Goal: Use online tool/utility: Utilize a website feature to perform a specific function

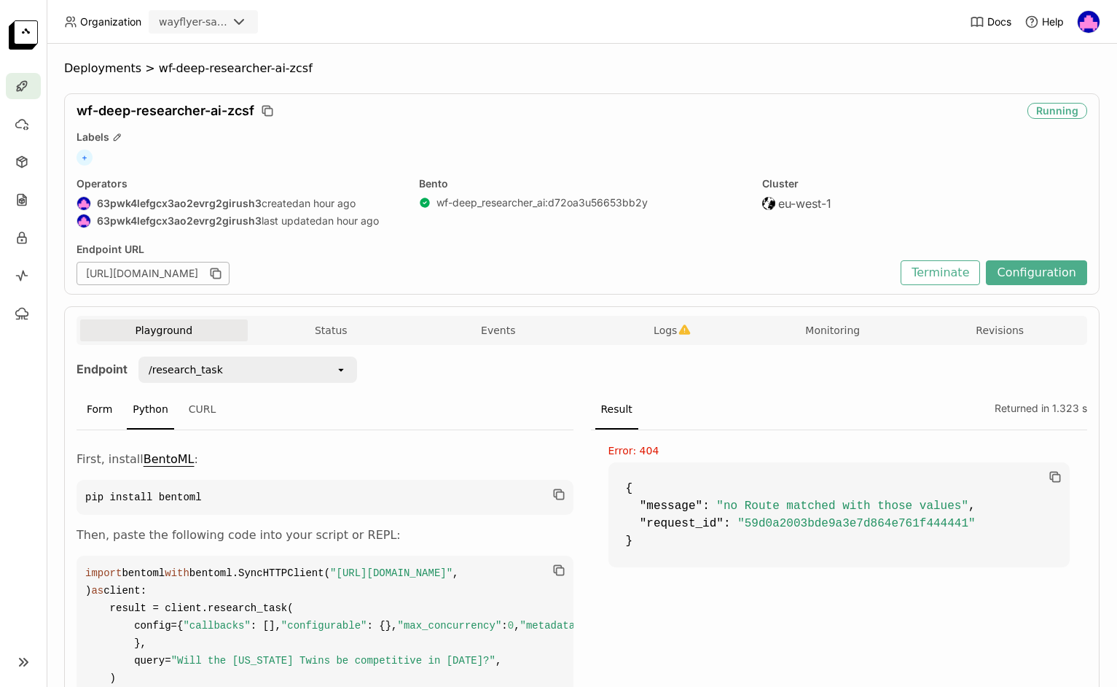
click at [104, 408] on div "Form" at bounding box center [99, 409] width 37 height 39
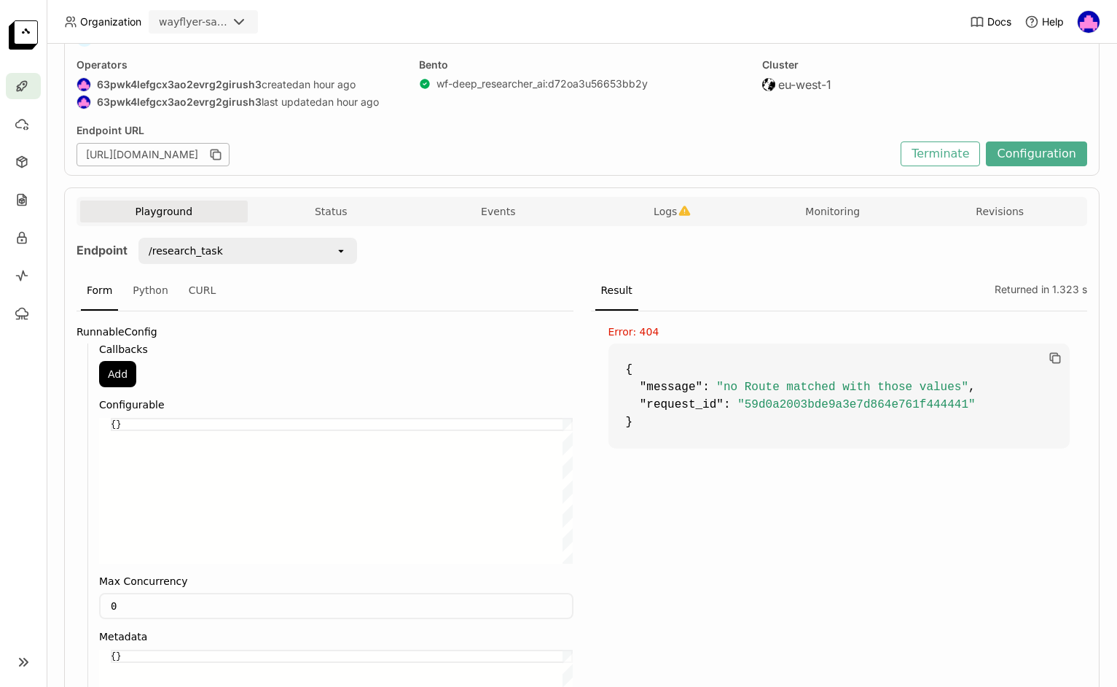
scroll to position [120, 0]
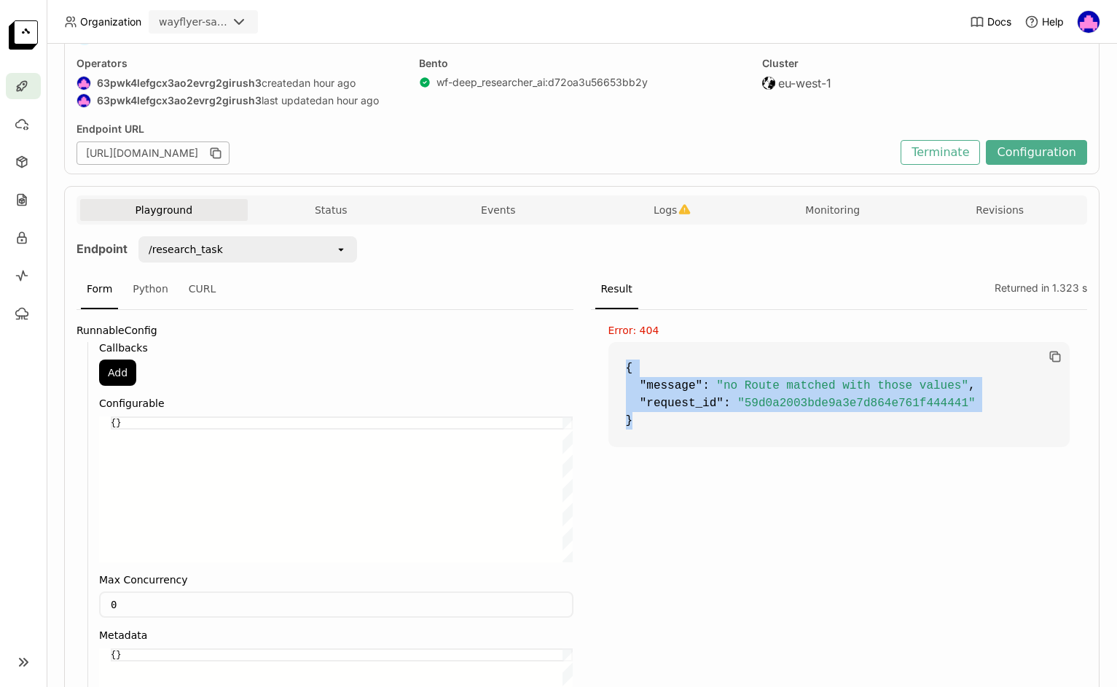
drag, startPoint x: 665, startPoint y: 426, endPoint x: 614, endPoint y: 351, distance: 91.8
click at [614, 351] on code "{ "message" : "no Route matched with those values" , "request_id" : "59d0a2003b…" at bounding box center [840, 394] width 462 height 105
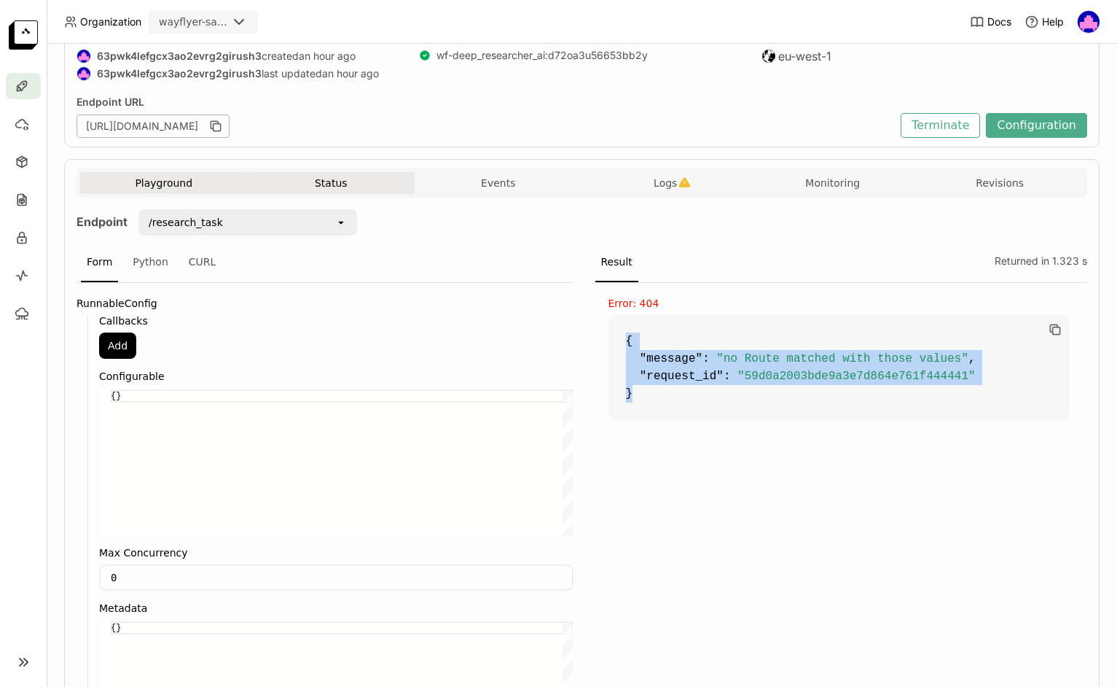
scroll to position [128, 0]
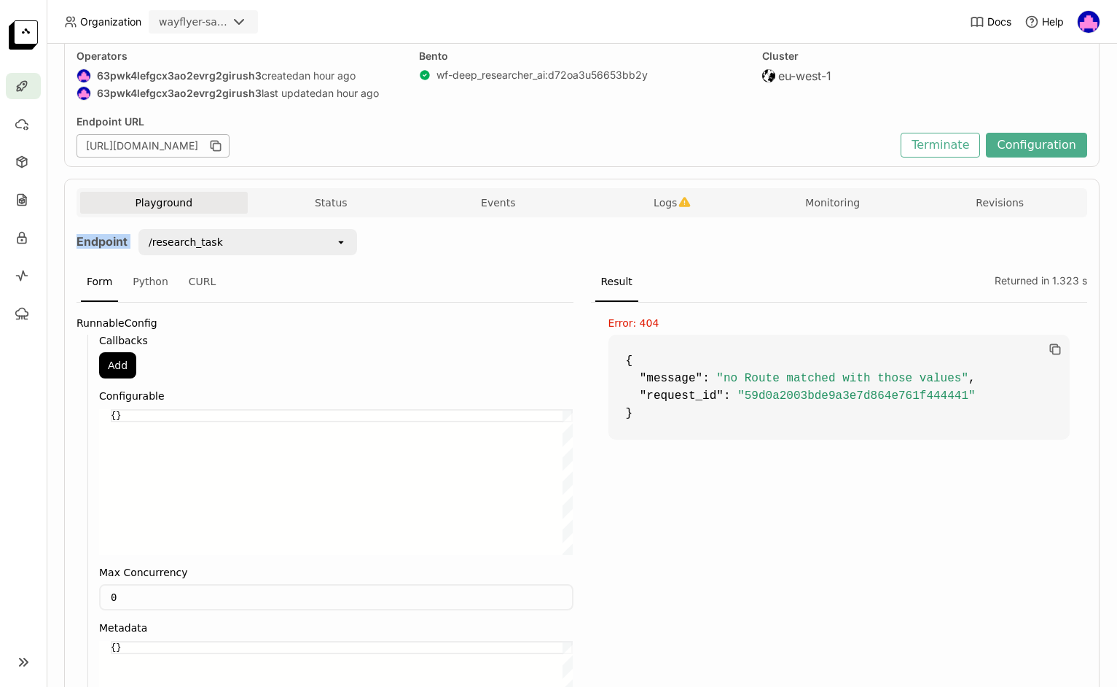
drag, startPoint x: 76, startPoint y: 241, endPoint x: 263, endPoint y: 291, distance: 193.8
click at [136, 247] on div "Playground Status Events Logs Monitoring Revisions Endpoint /research_task open…" at bounding box center [582, 668] width 1036 height 979
drag, startPoint x: 724, startPoint y: 381, endPoint x: 957, endPoint y: 384, distance: 233.3
click at [957, 384] on span ""no Route matched with those values"" at bounding box center [843, 378] width 252 height 13
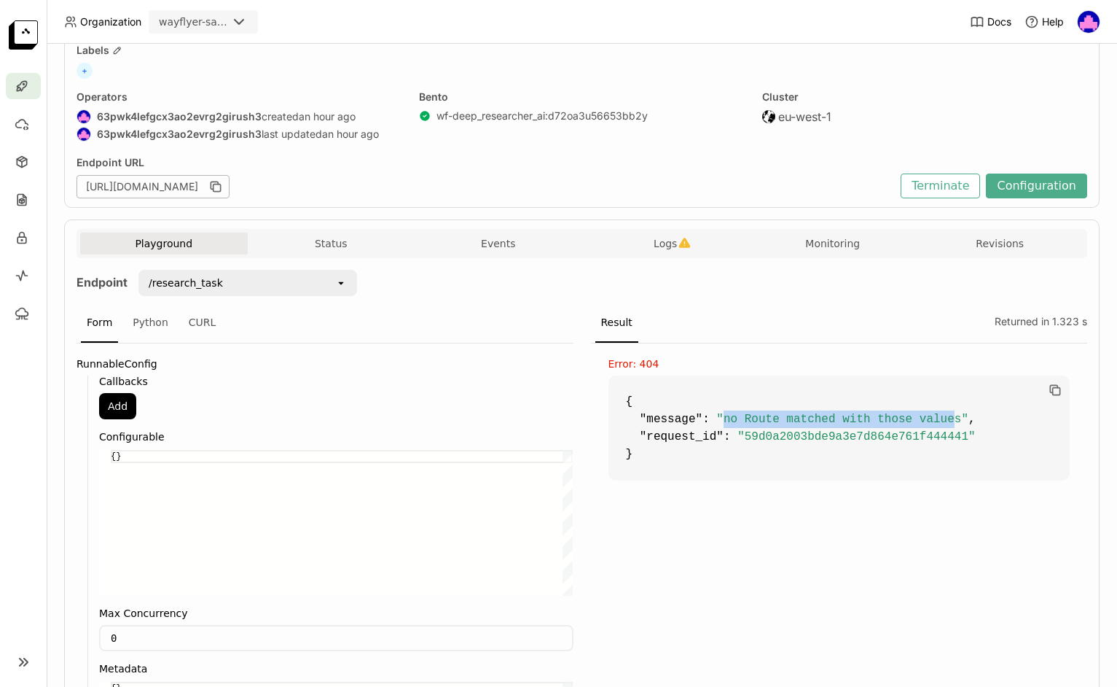
scroll to position [86, 0]
click at [690, 241] on icon "button" at bounding box center [685, 244] width 12 height 12
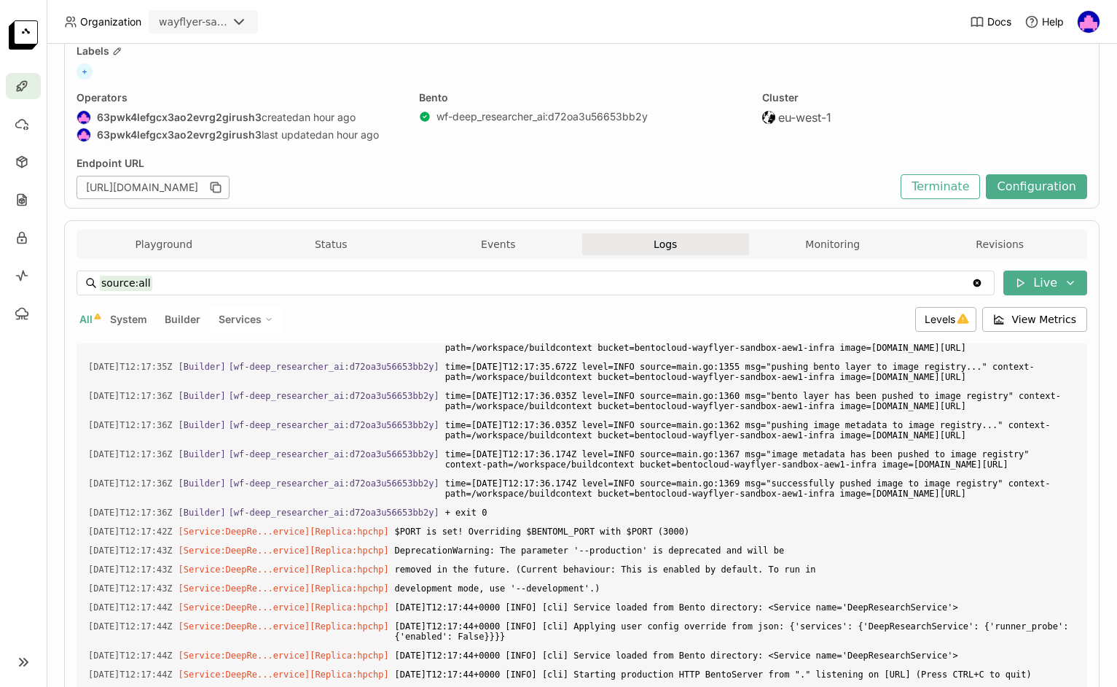
scroll to position [3976, 0]
click at [22, 241] on icon at bounding box center [21, 240] width 1 height 1
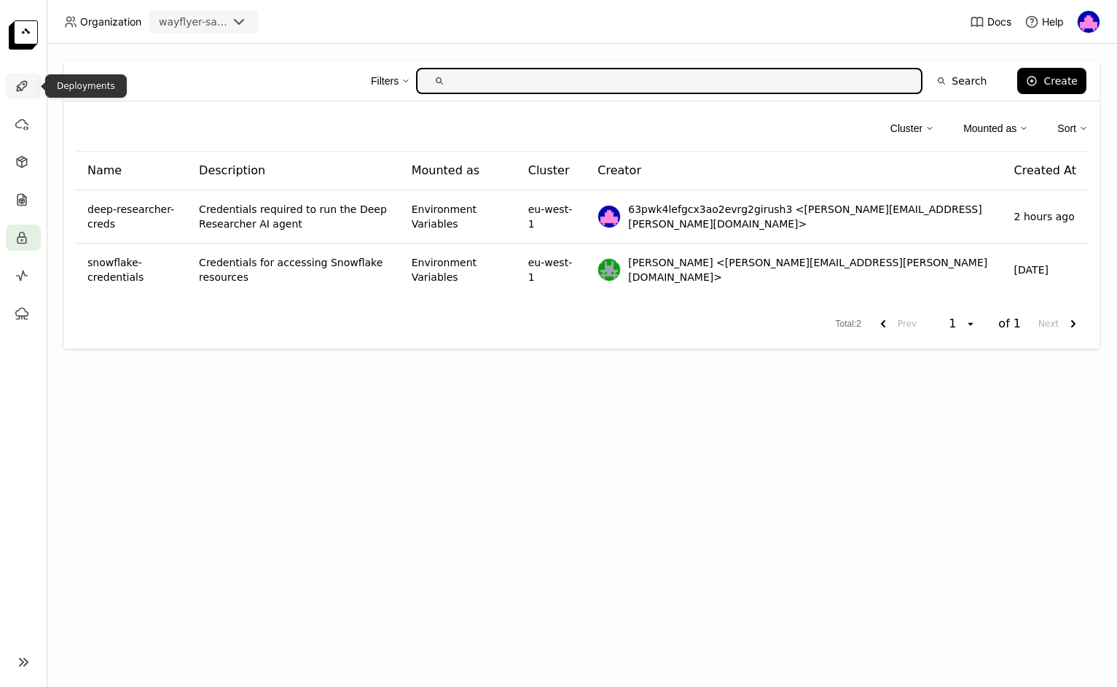
click at [25, 78] on div at bounding box center [23, 86] width 35 height 26
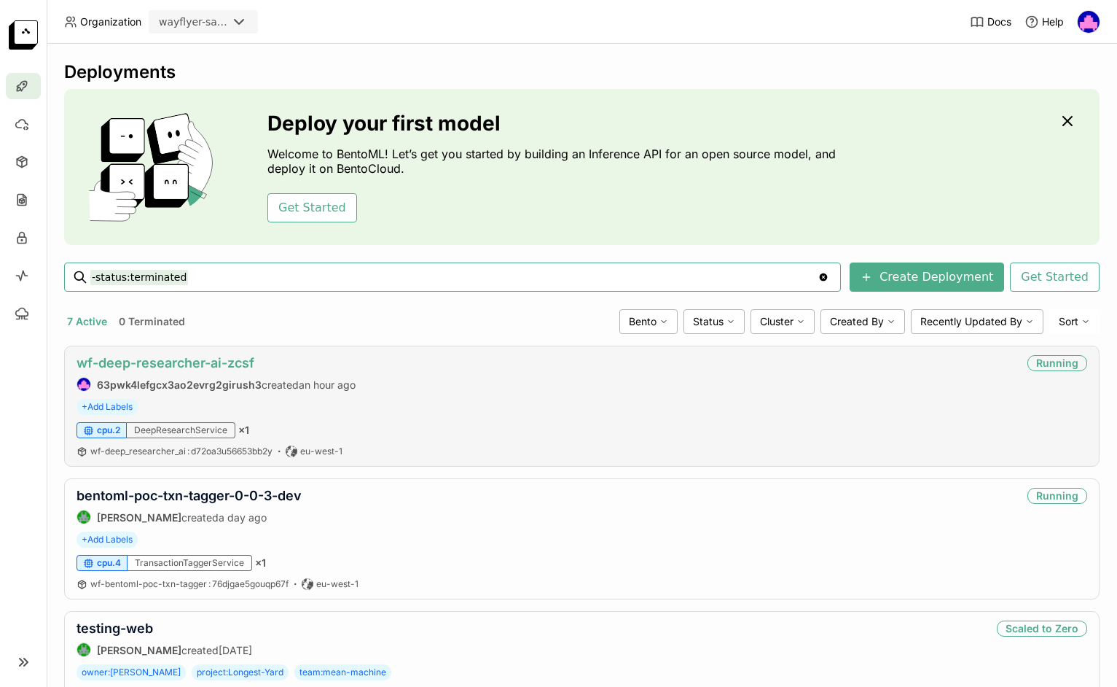
click at [209, 365] on link "wf-deep-researcher-ai-zcsf" at bounding box center [166, 362] width 178 height 15
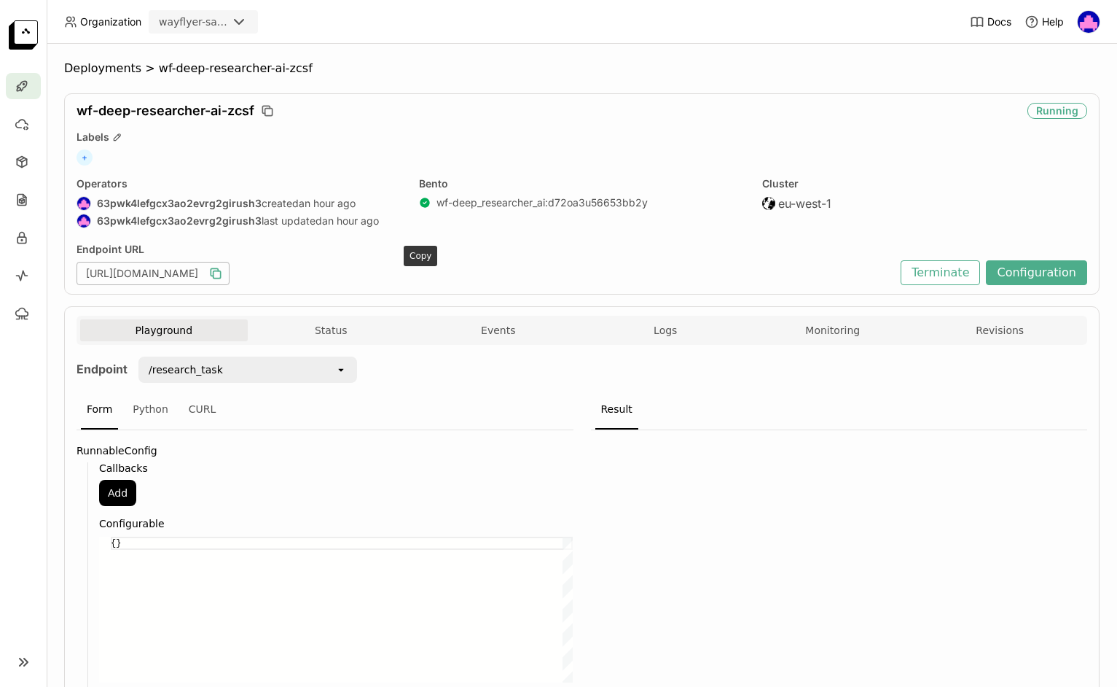
click at [223, 273] on icon "button" at bounding box center [215, 273] width 15 height 15
click at [664, 321] on button "Logs" at bounding box center [666, 330] width 168 height 22
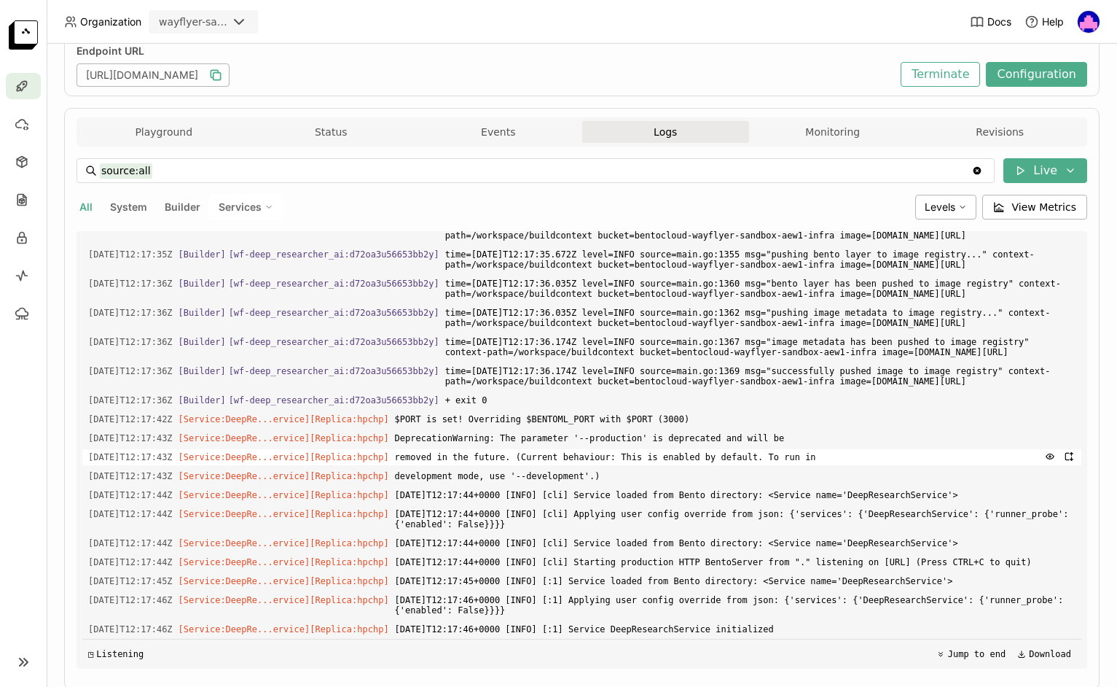
scroll to position [241, 0]
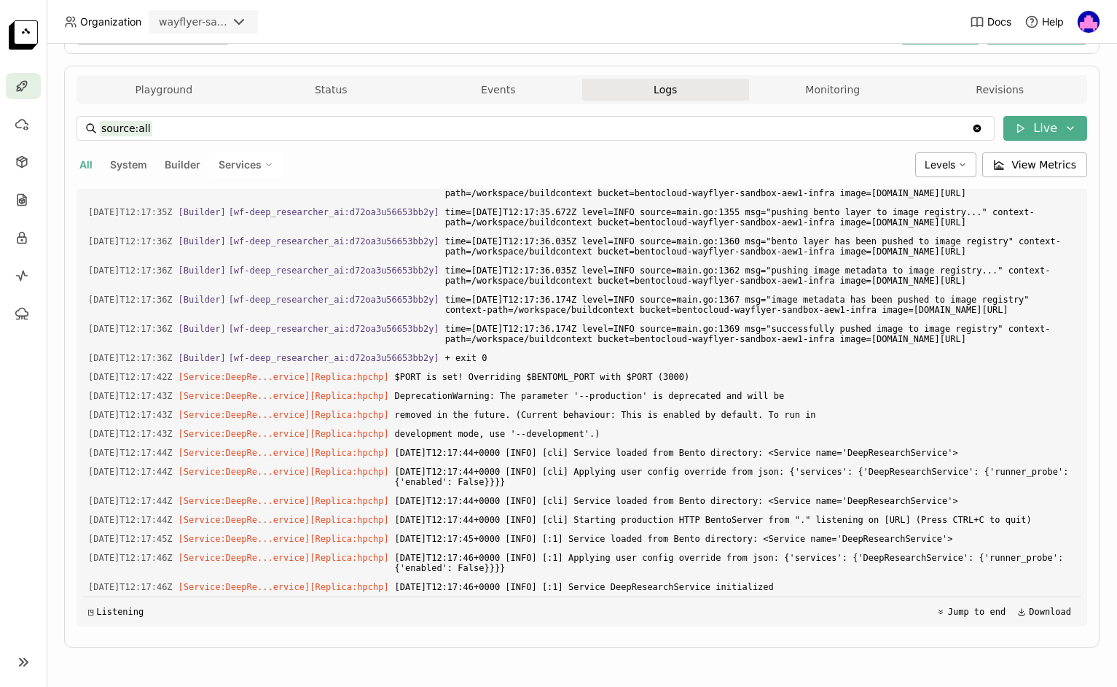
click at [260, 160] on div "Services" at bounding box center [246, 164] width 74 height 25
click at [187, 195] on div "DeepResearchService" at bounding box center [195, 200] width 157 height 17
type input "source:service service:DeepResearchService"
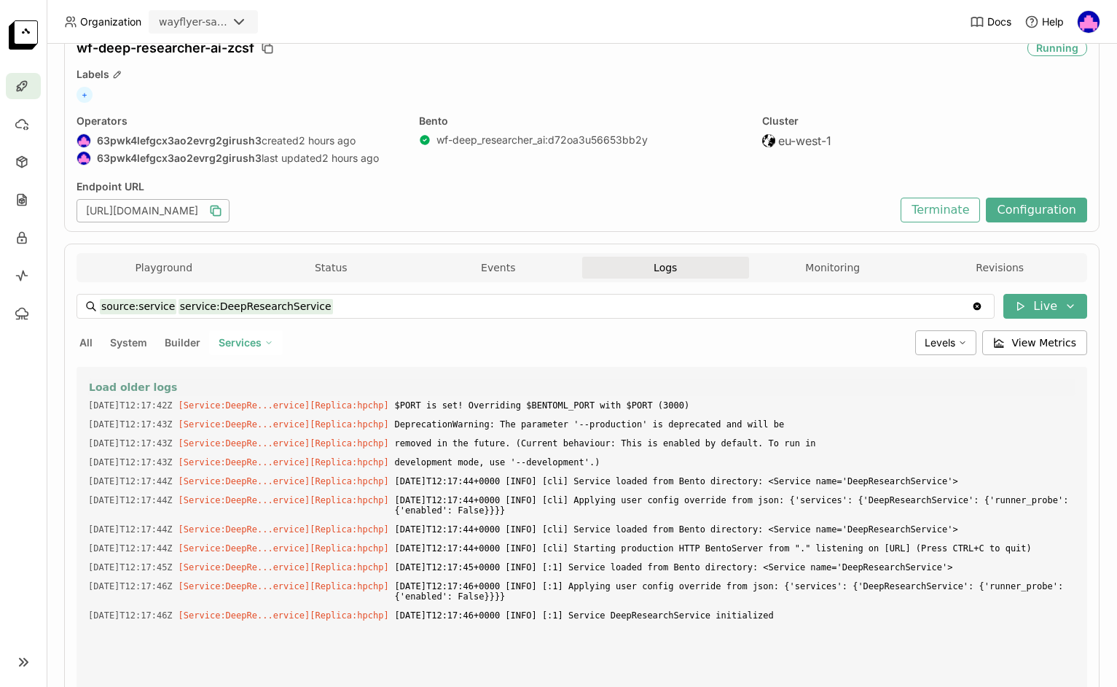
scroll to position [0, 0]
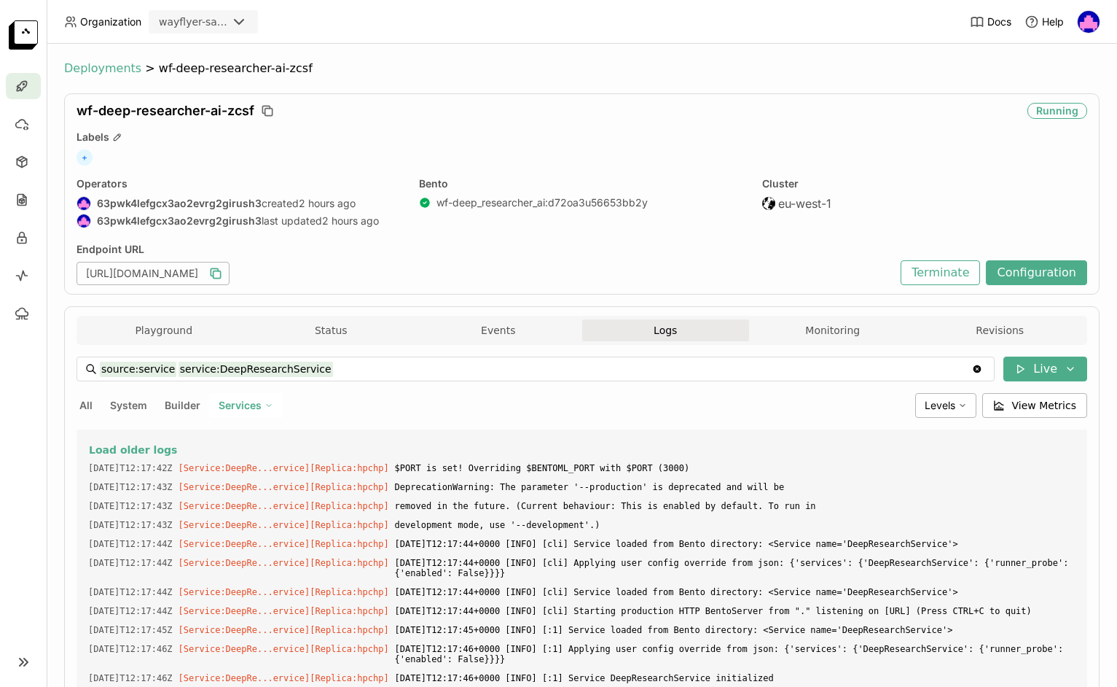
click at [100, 70] on span "Deployments" at bounding box center [102, 68] width 77 height 15
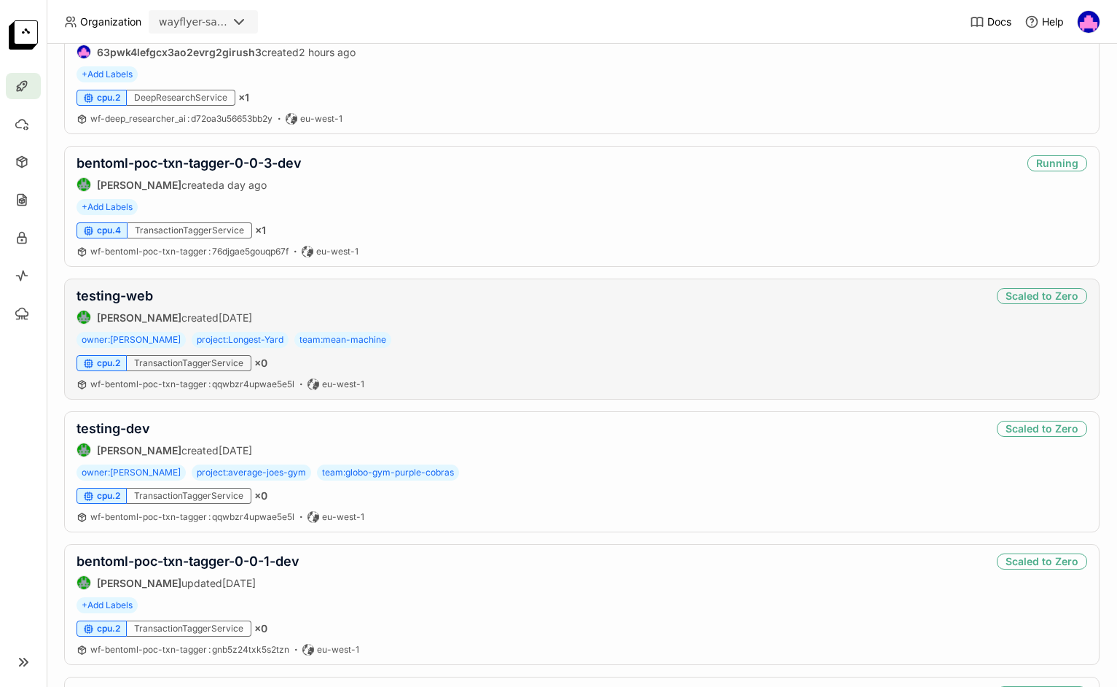
scroll to position [335, 0]
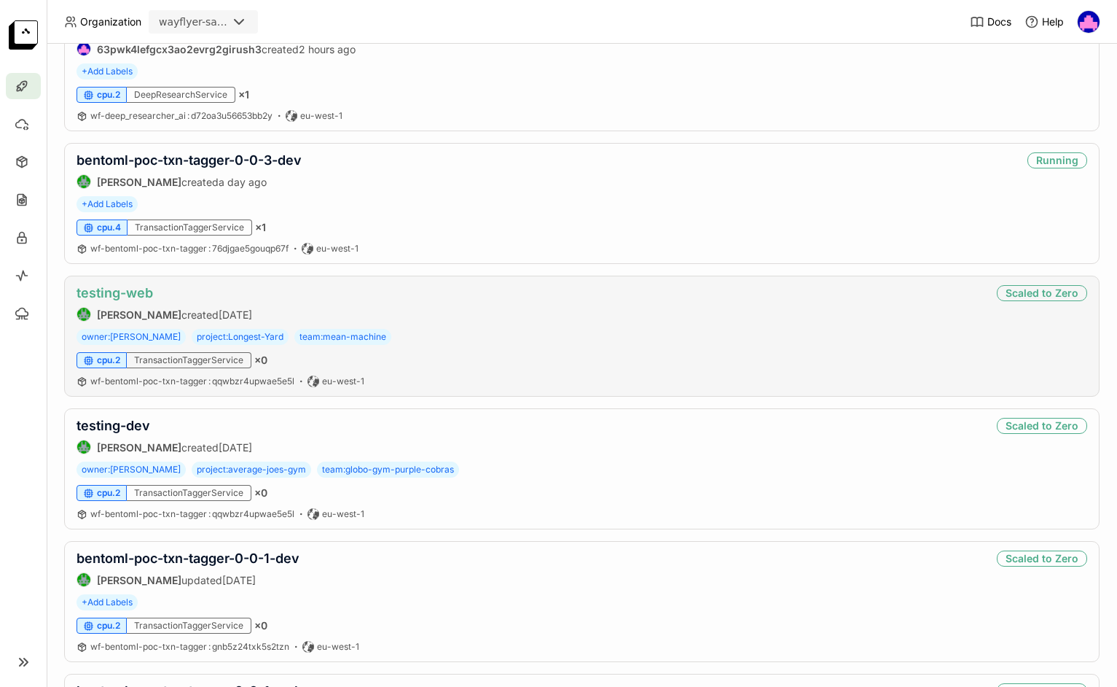
click at [106, 294] on link "testing-web" at bounding box center [115, 292] width 77 height 15
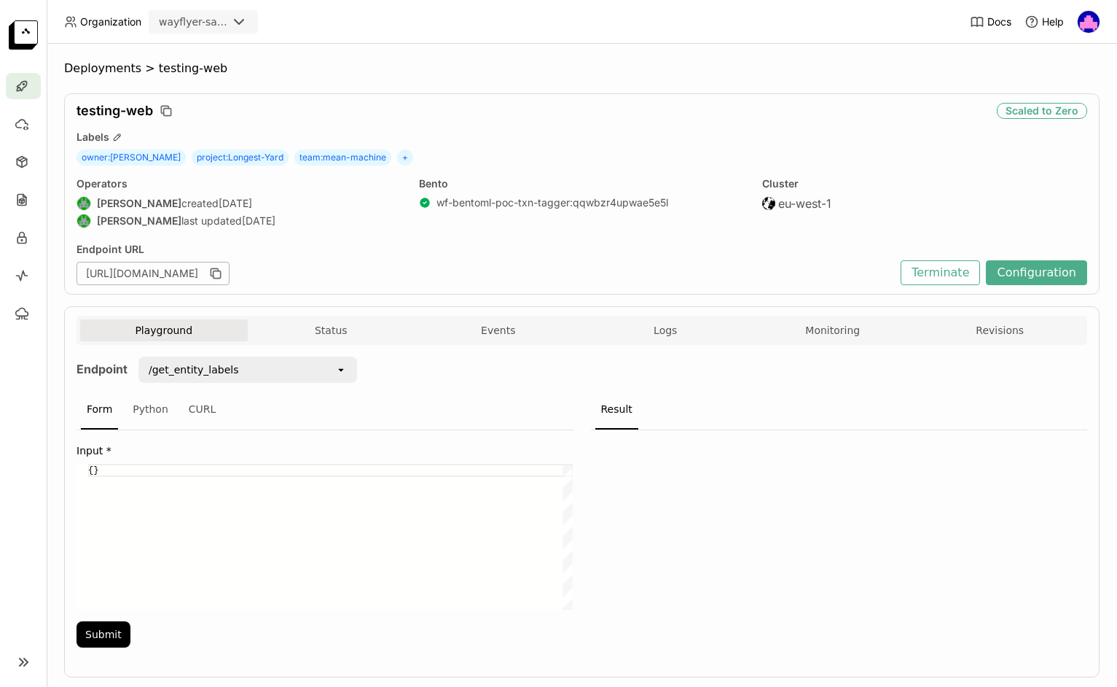
click at [762, 528] on div at bounding box center [839, 543] width 497 height 226
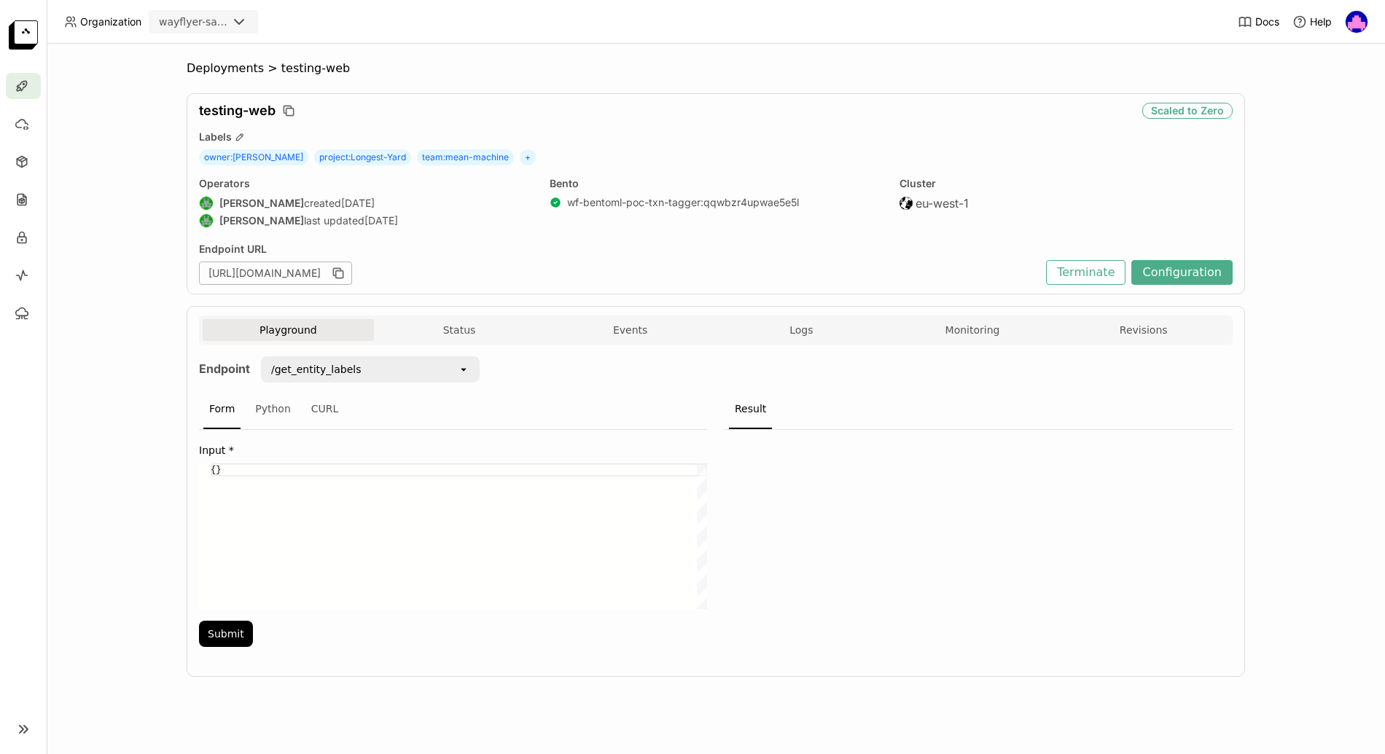
click at [107, 160] on div "Deployments > testing-web testing-web Scaled to Zero Labels owner : [PERSON_NAM…" at bounding box center [716, 399] width 1338 height 711
click at [216, 68] on span "Deployments" at bounding box center [225, 68] width 77 height 15
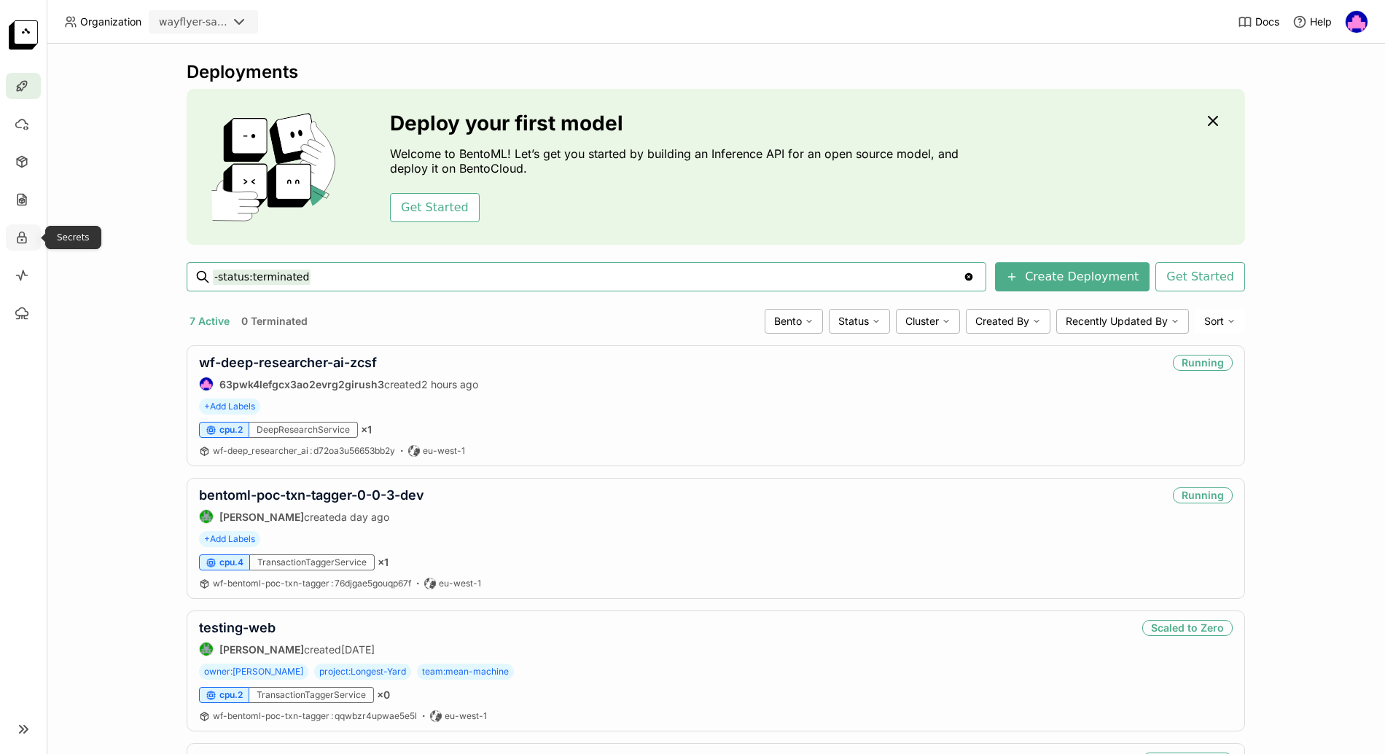
click at [17, 233] on icon at bounding box center [22, 237] width 15 height 15
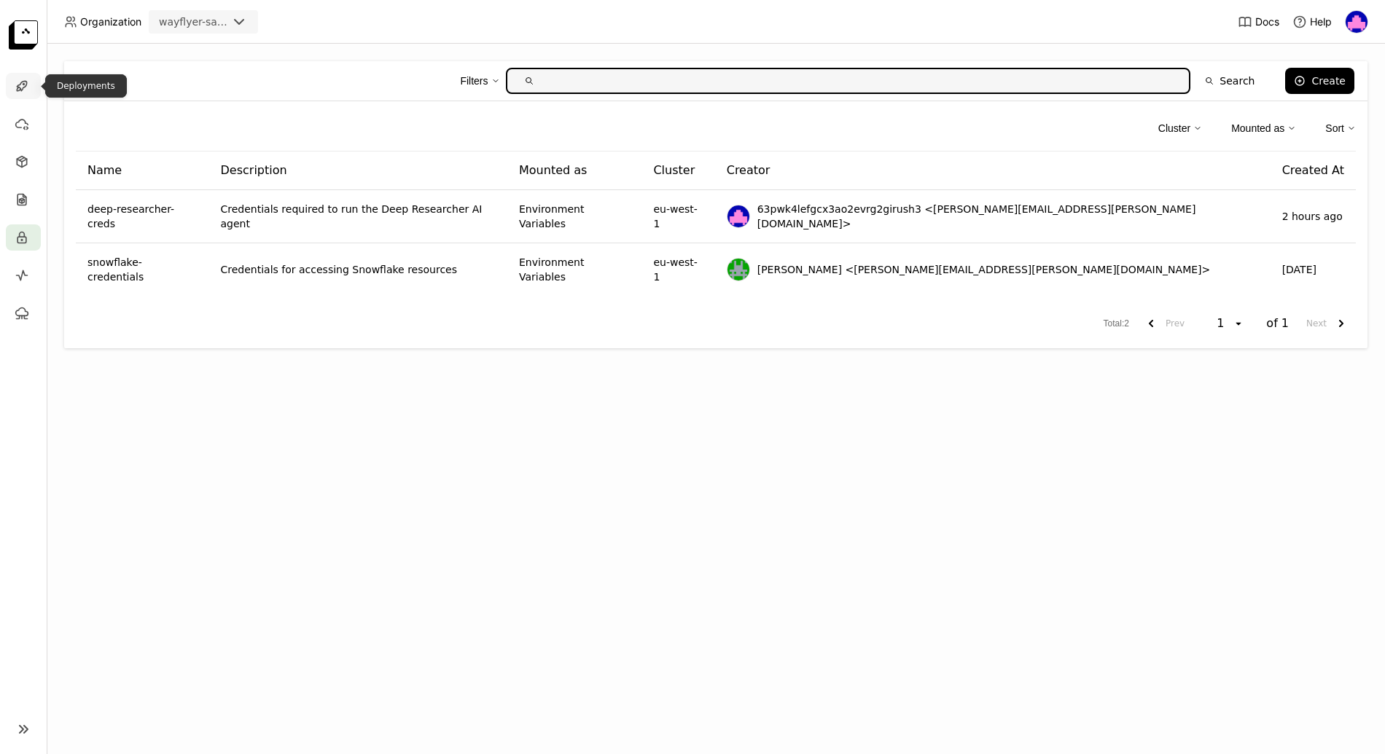
click at [15, 85] on icon at bounding box center [22, 86] width 15 height 15
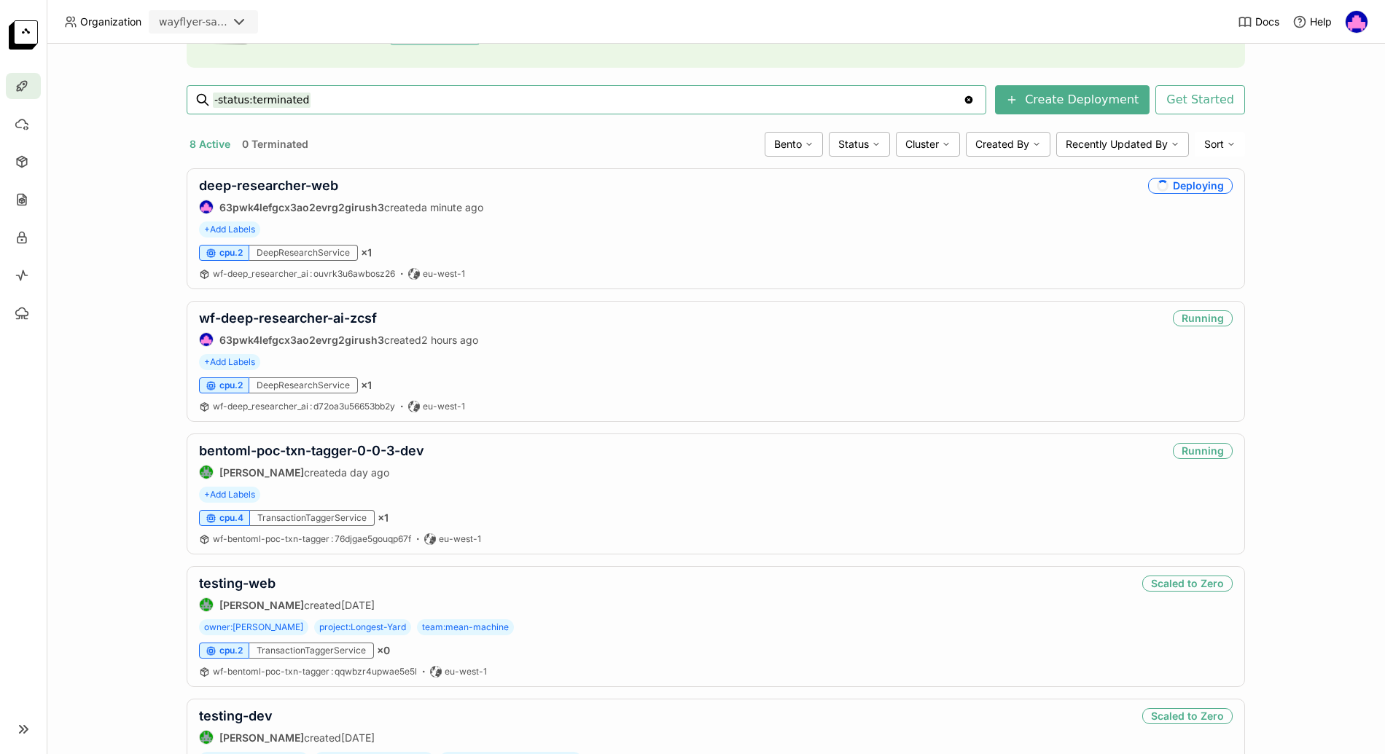
scroll to position [192, 0]
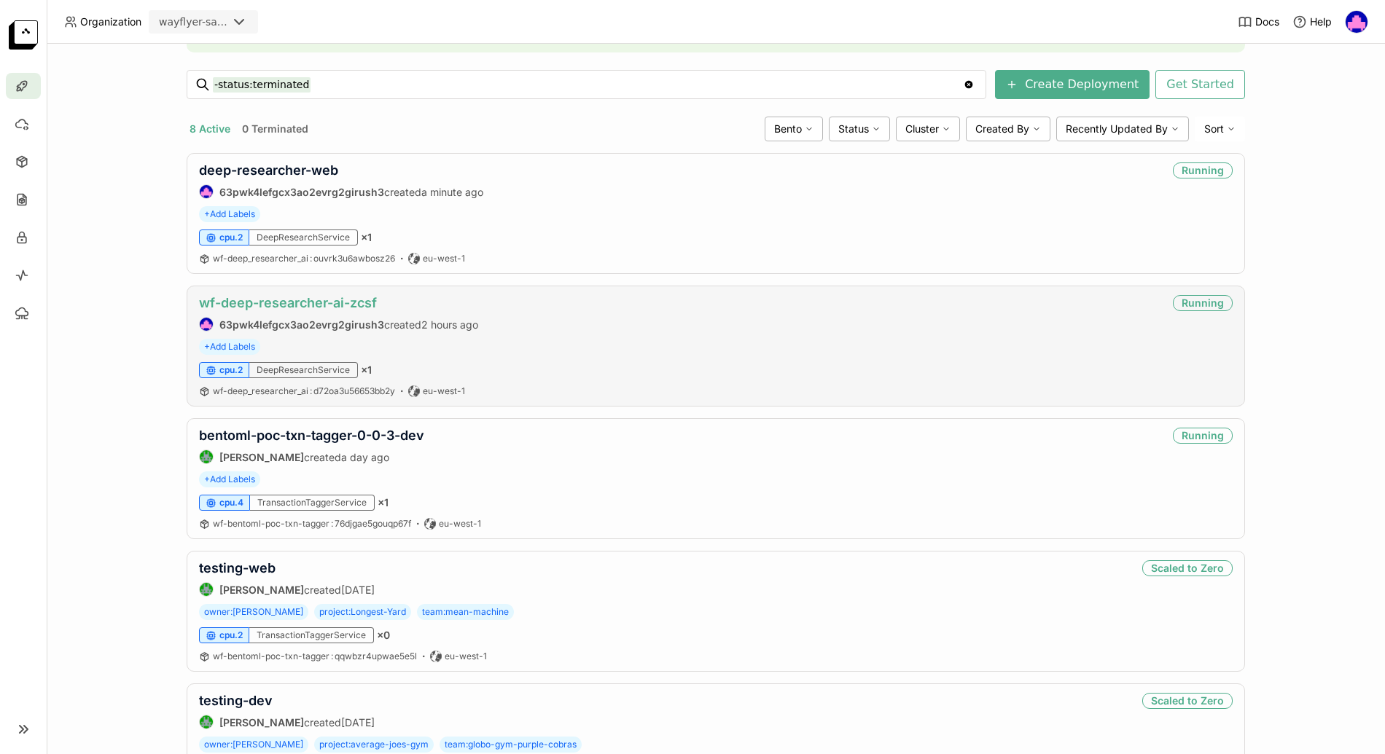
click at [267, 304] on link "wf-deep-researcher-ai-zcsf" at bounding box center [288, 302] width 178 height 15
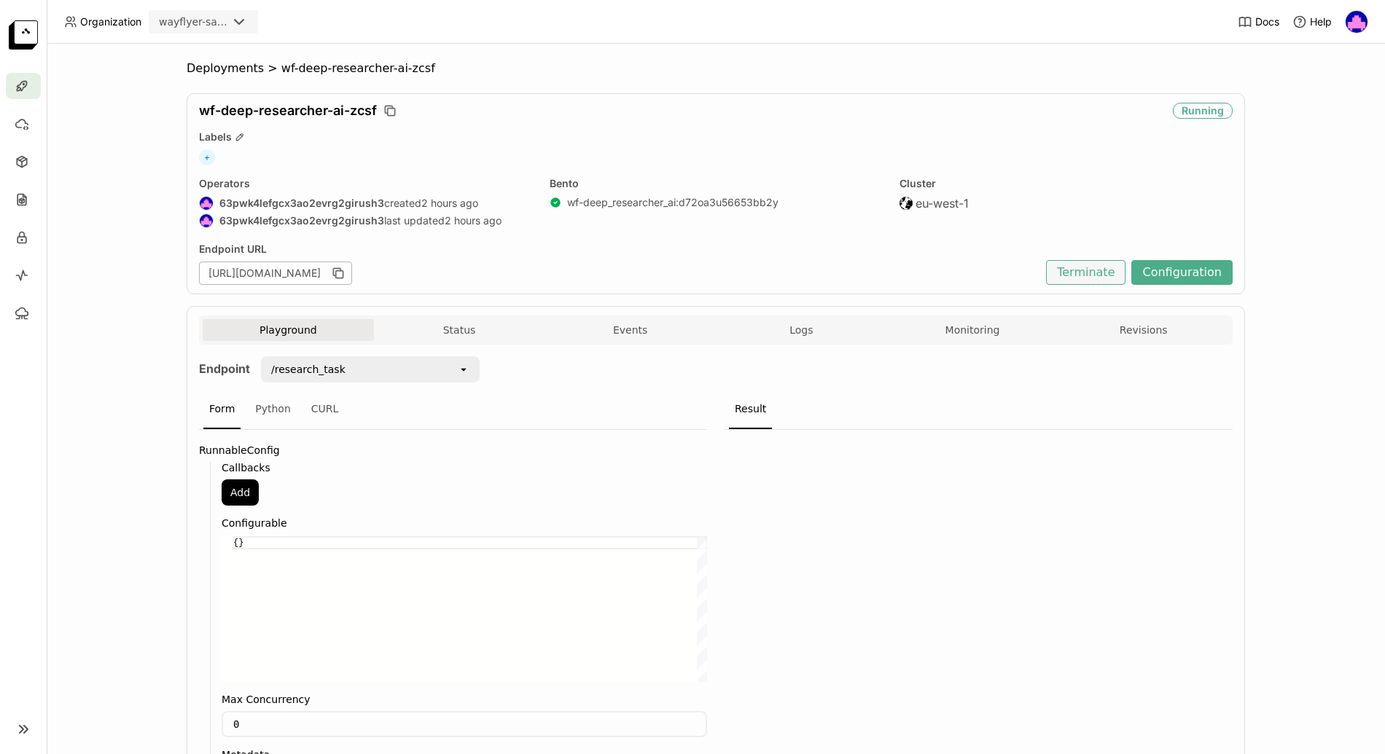
click at [1077, 271] on button "Terminate" at bounding box center [1085, 272] width 79 height 25
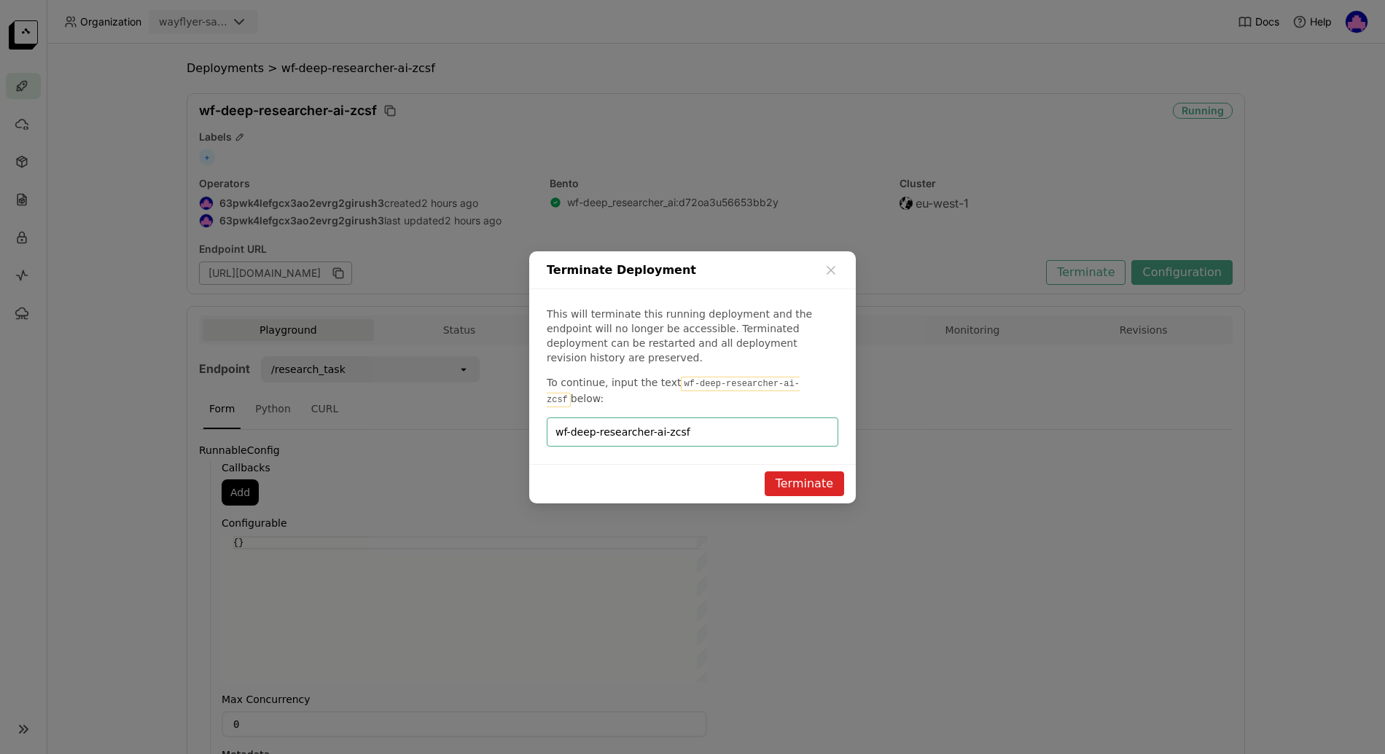
type input "wf-deep-researcher-ai-zcsf"
click at [800, 477] on button "Terminate" at bounding box center [804, 484] width 79 height 25
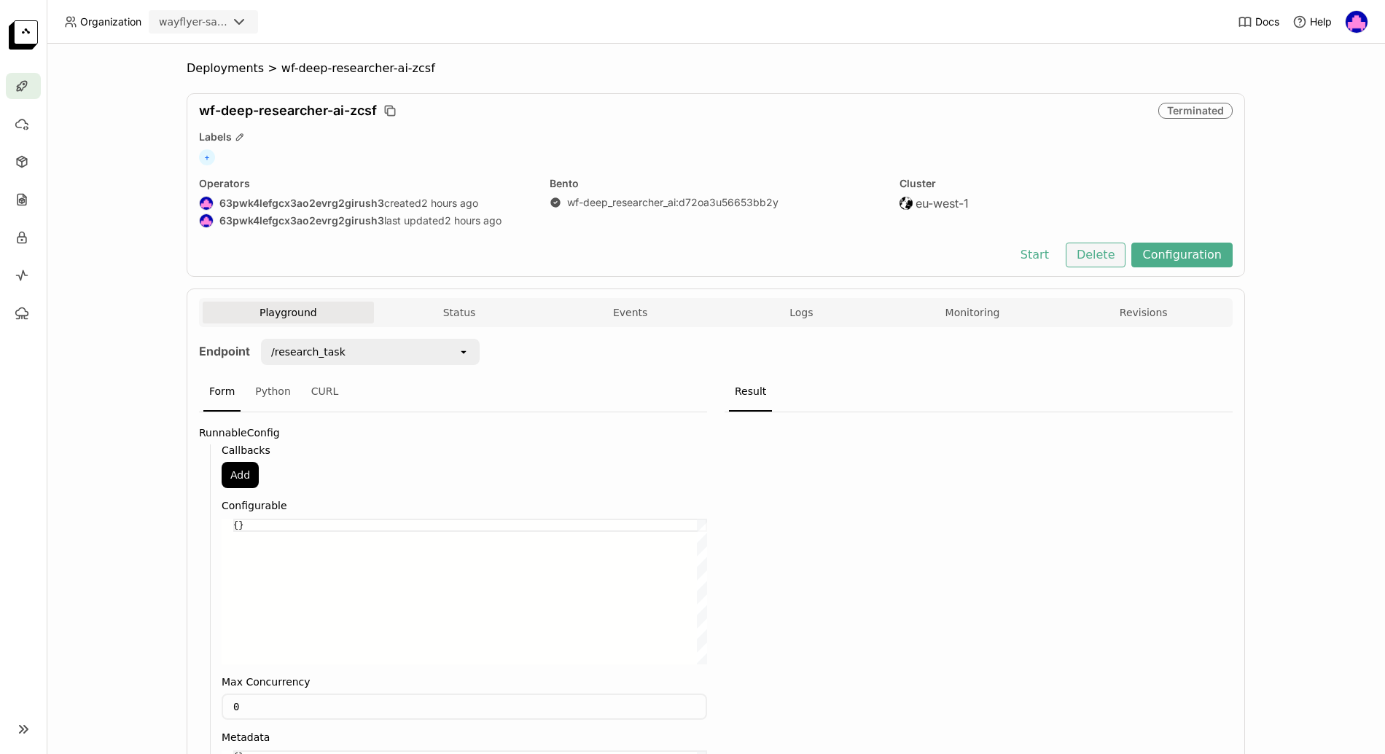
click at [1106, 256] on button "Delete" at bounding box center [1096, 255] width 60 height 25
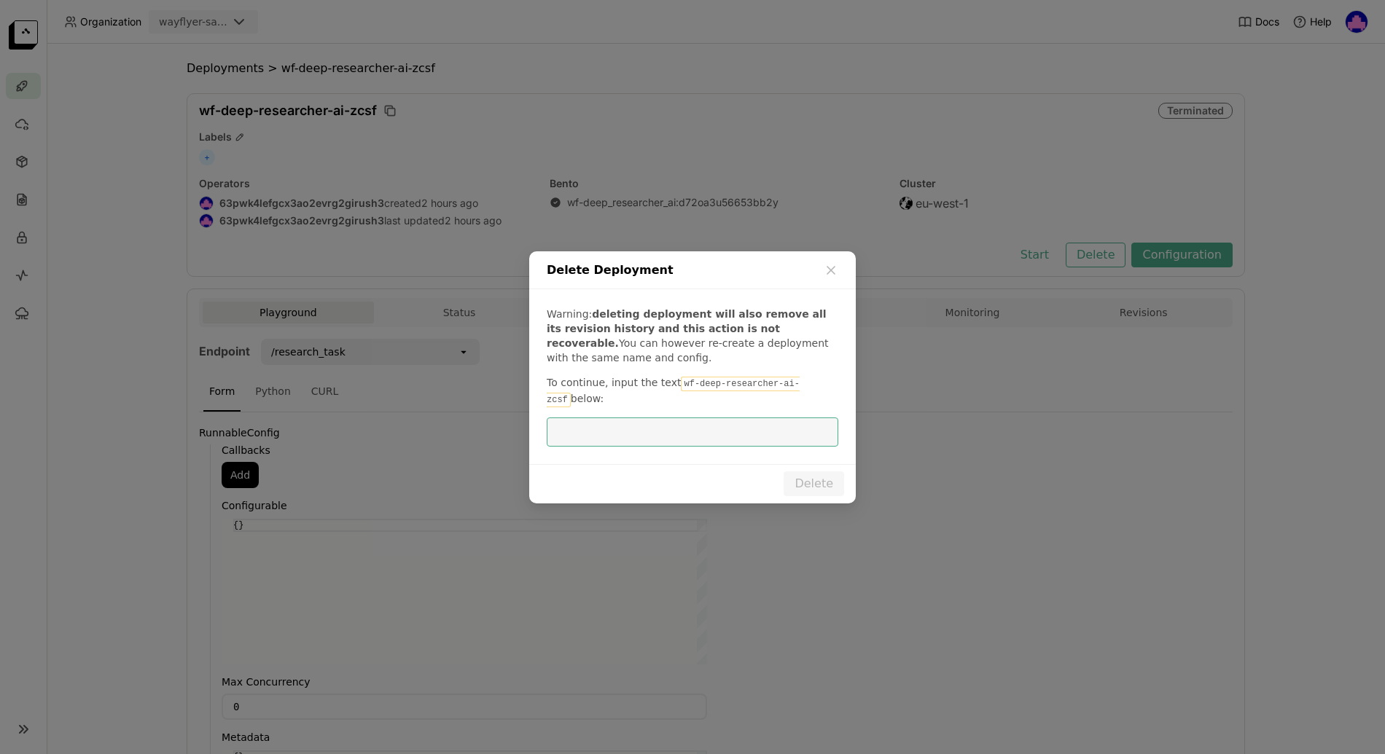
click at [618, 442] on input "dialog" at bounding box center [692, 432] width 274 height 28
type input "wf-deep-researcher-ai-zcsf"
click at [833, 487] on button "Delete" at bounding box center [814, 484] width 60 height 25
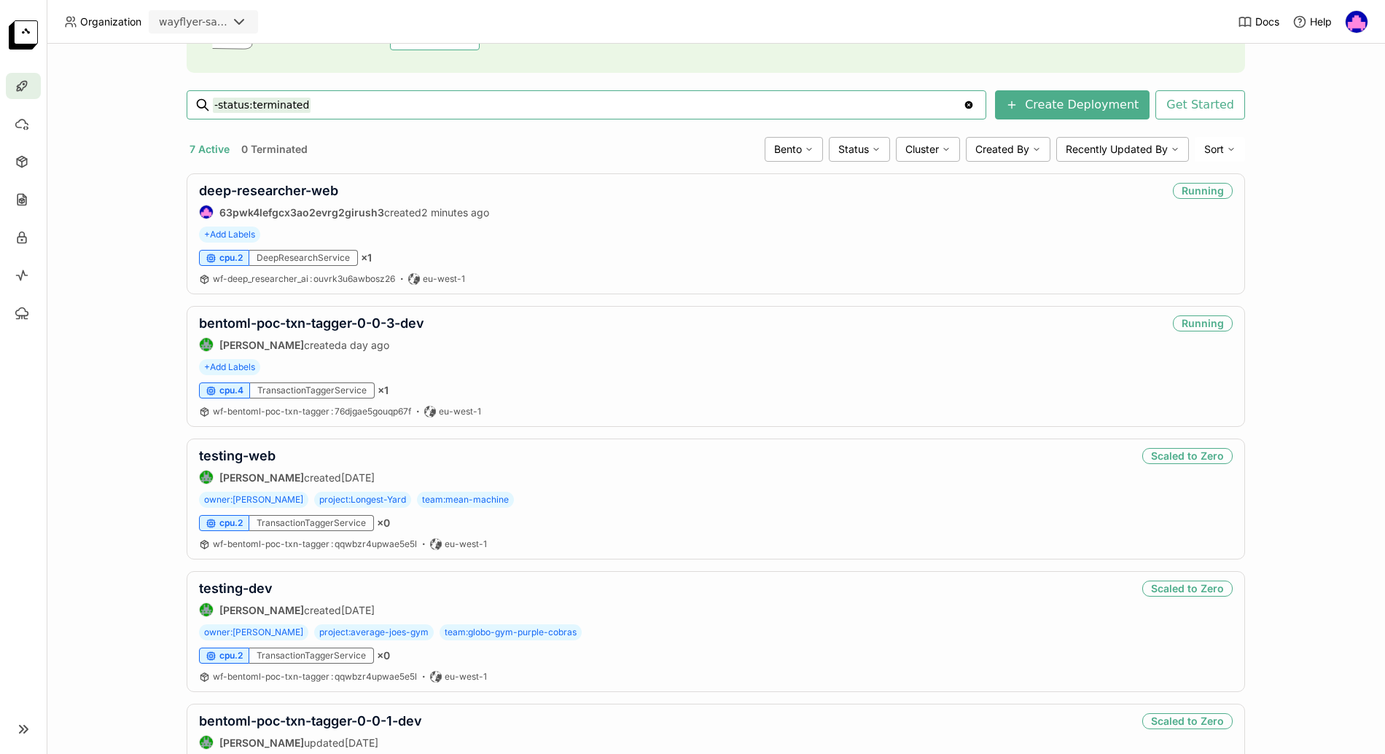
scroll to position [150, 0]
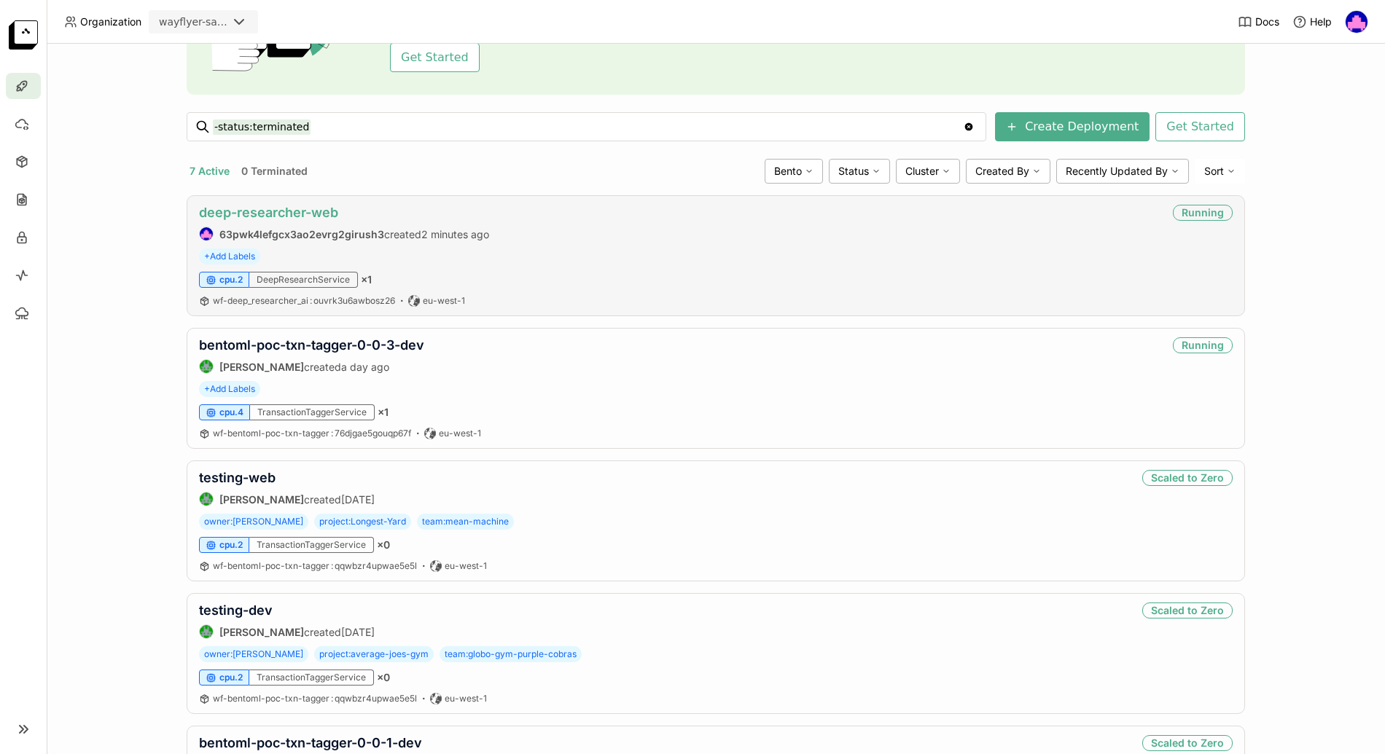
click at [273, 211] on link "deep-researcher-web" at bounding box center [268, 212] width 139 height 15
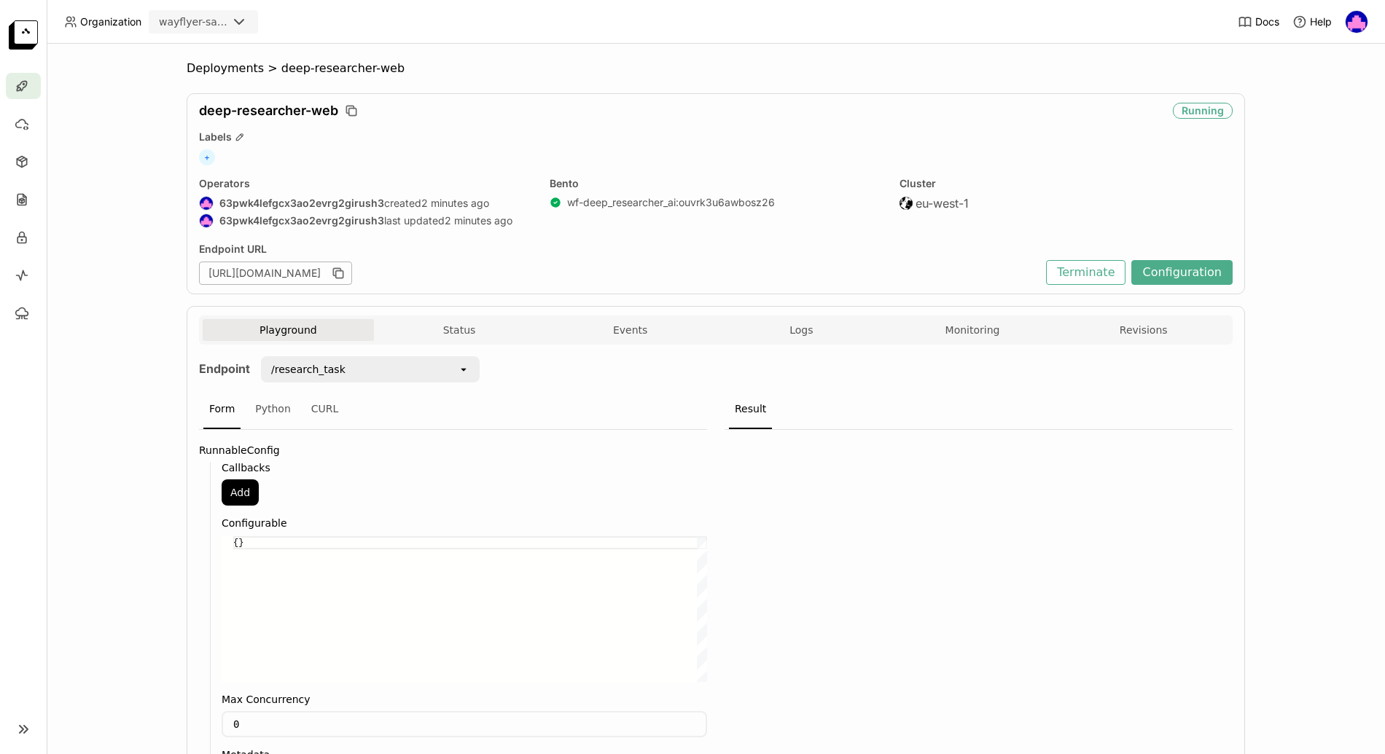
click at [457, 369] on div "/research_task" at bounding box center [359, 369] width 195 height 23
click at [472, 370] on div "open" at bounding box center [468, 369] width 20 height 23
click at [466, 370] on icon "open" at bounding box center [464, 370] width 12 height 12
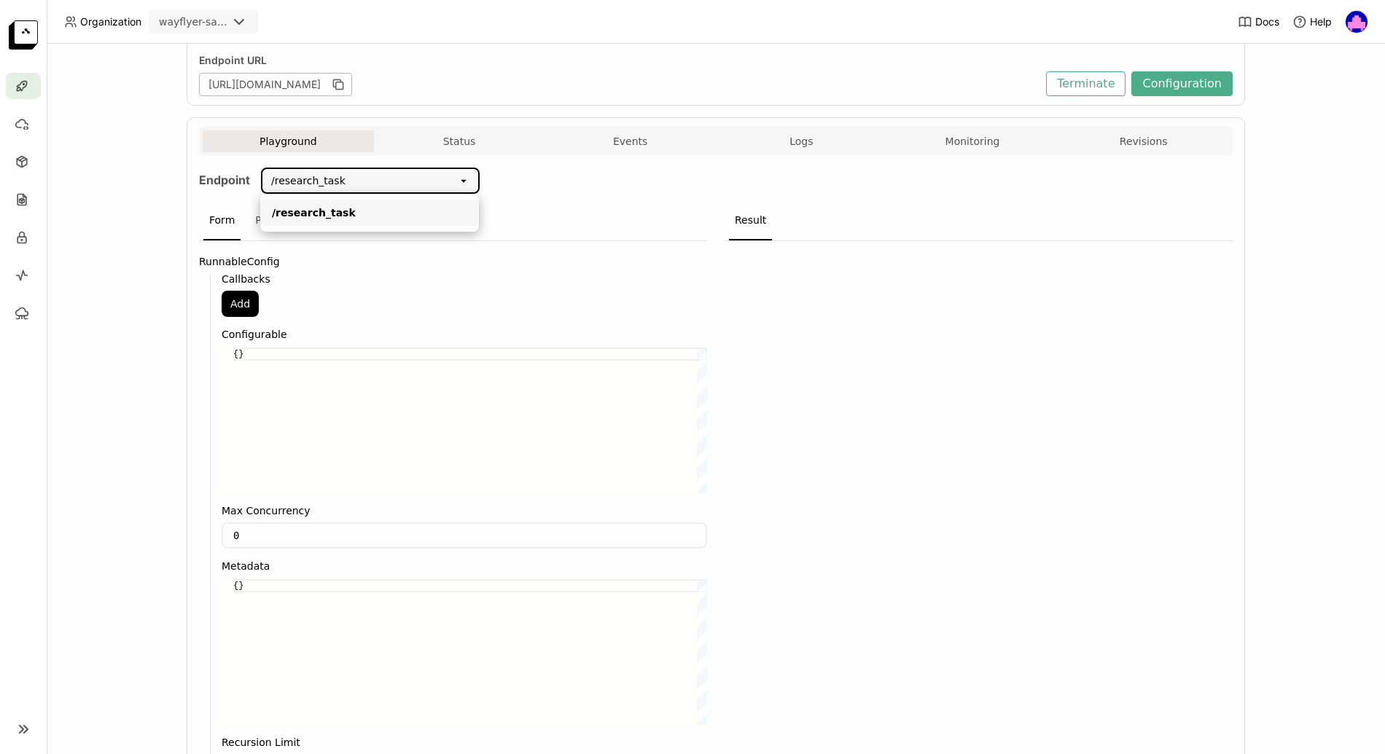
click at [149, 380] on div "Deployments > deep-researcher-web deep-researcher-web Running Labels + Operator…" at bounding box center [716, 399] width 1338 height 711
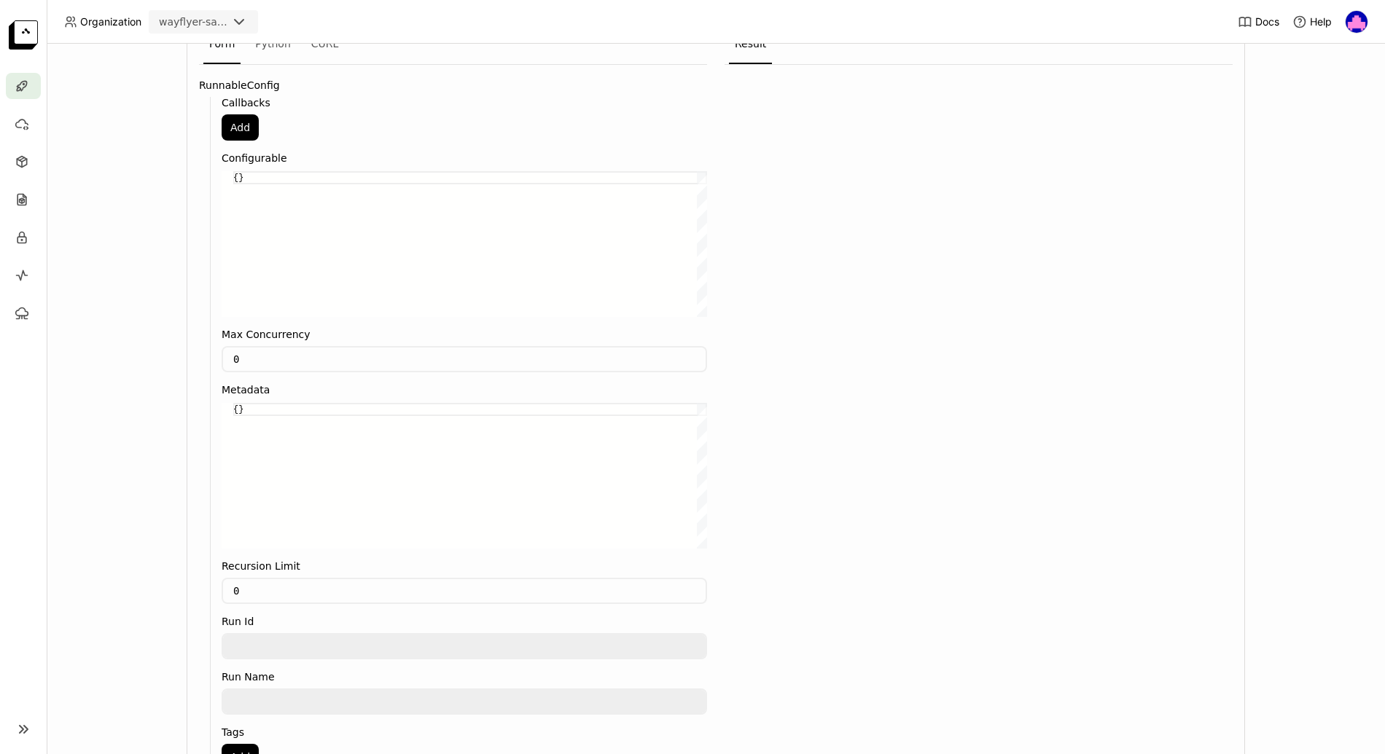
scroll to position [570, 0]
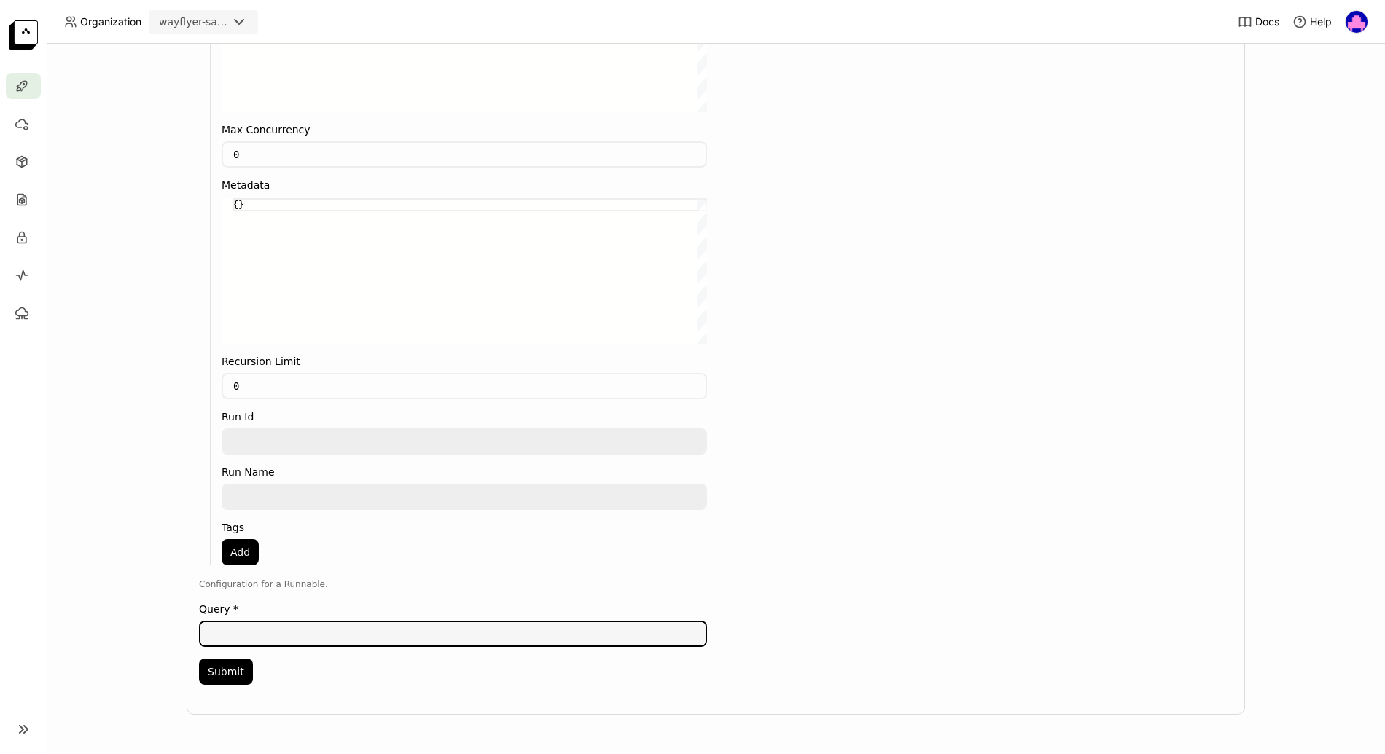
click at [300, 631] on textarea at bounding box center [452, 633] width 505 height 23
type textarea "Will the MN Twins be competitive in [DATE]?"
click at [226, 679] on button "Submit" at bounding box center [226, 673] width 54 height 26
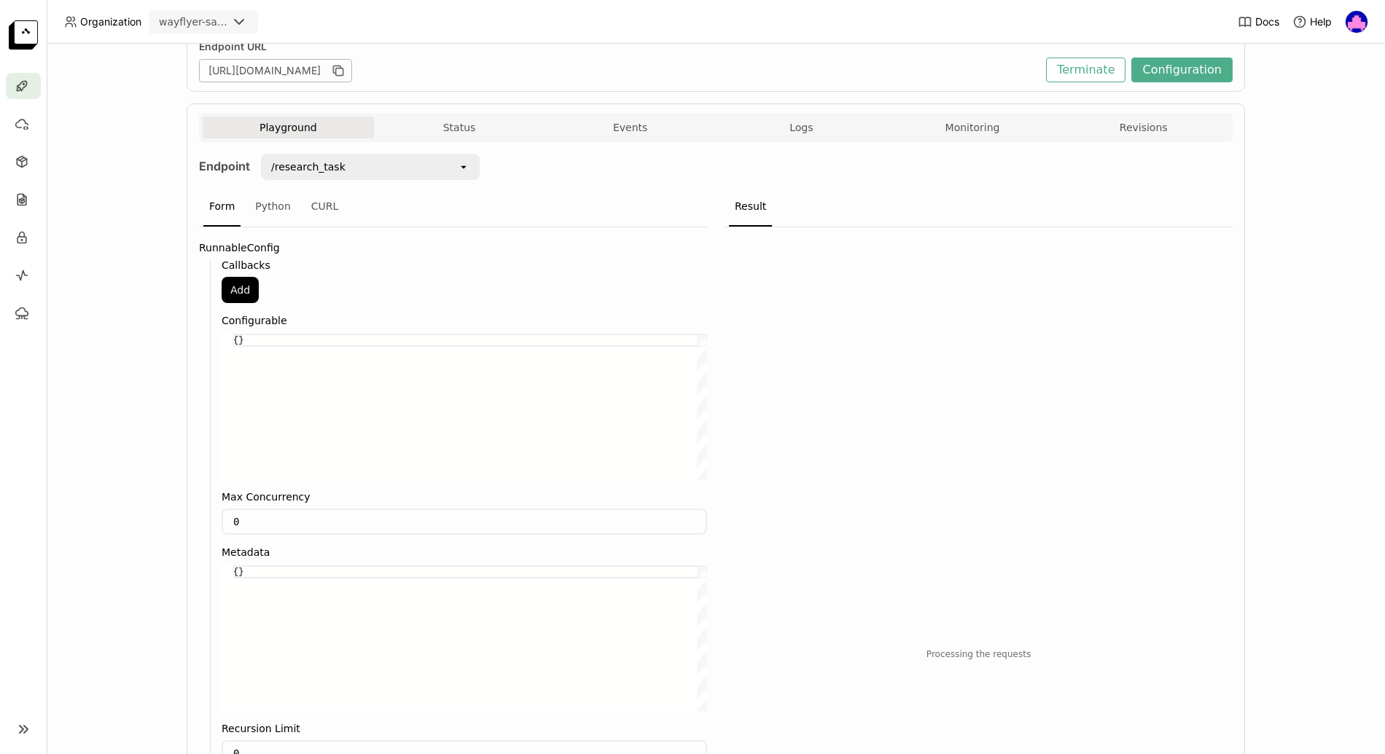
scroll to position [147, 0]
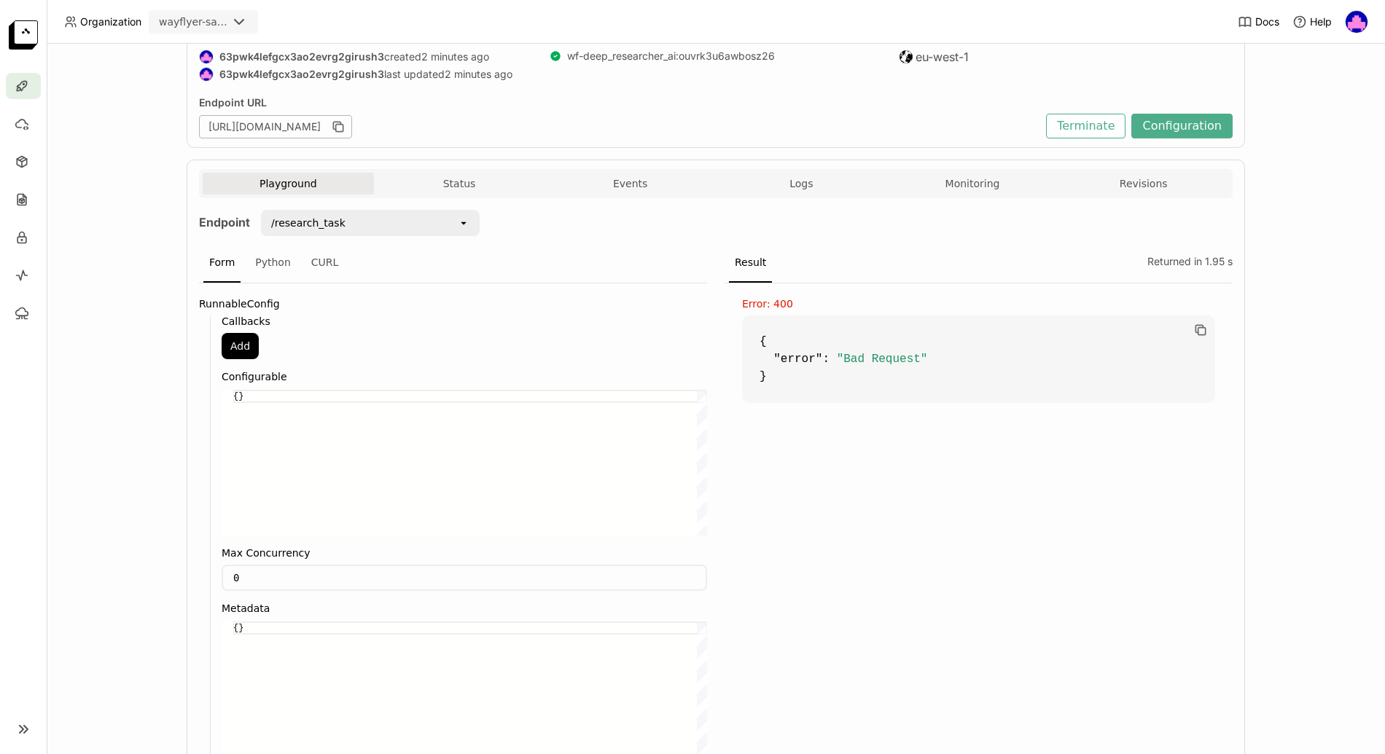
click at [351, 221] on div "/research_task" at bounding box center [359, 222] width 195 height 23
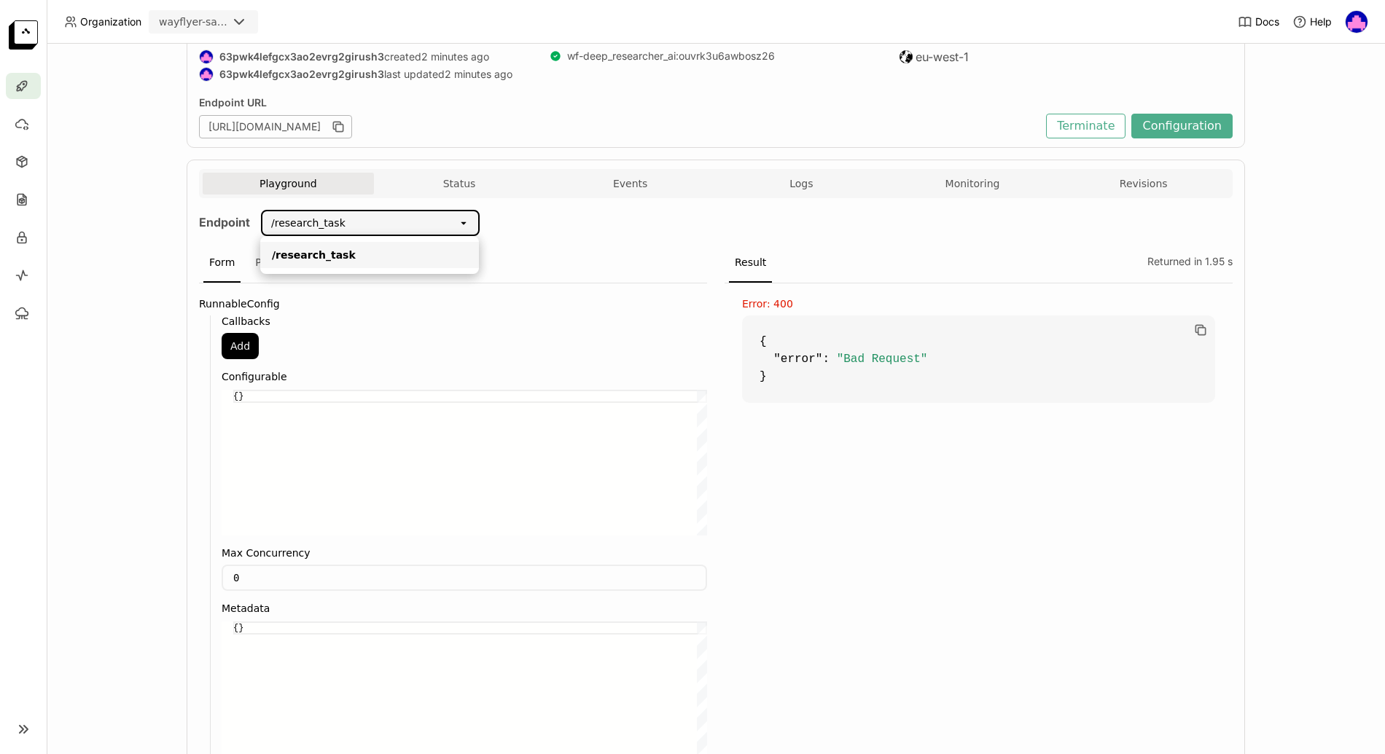
click at [351, 221] on div "/research_task" at bounding box center [359, 222] width 195 height 23
type input "/"
click at [117, 407] on div "Deployments > deep-researcher-web deep-researcher-web Running Labels + Operator…" at bounding box center [716, 399] width 1338 height 711
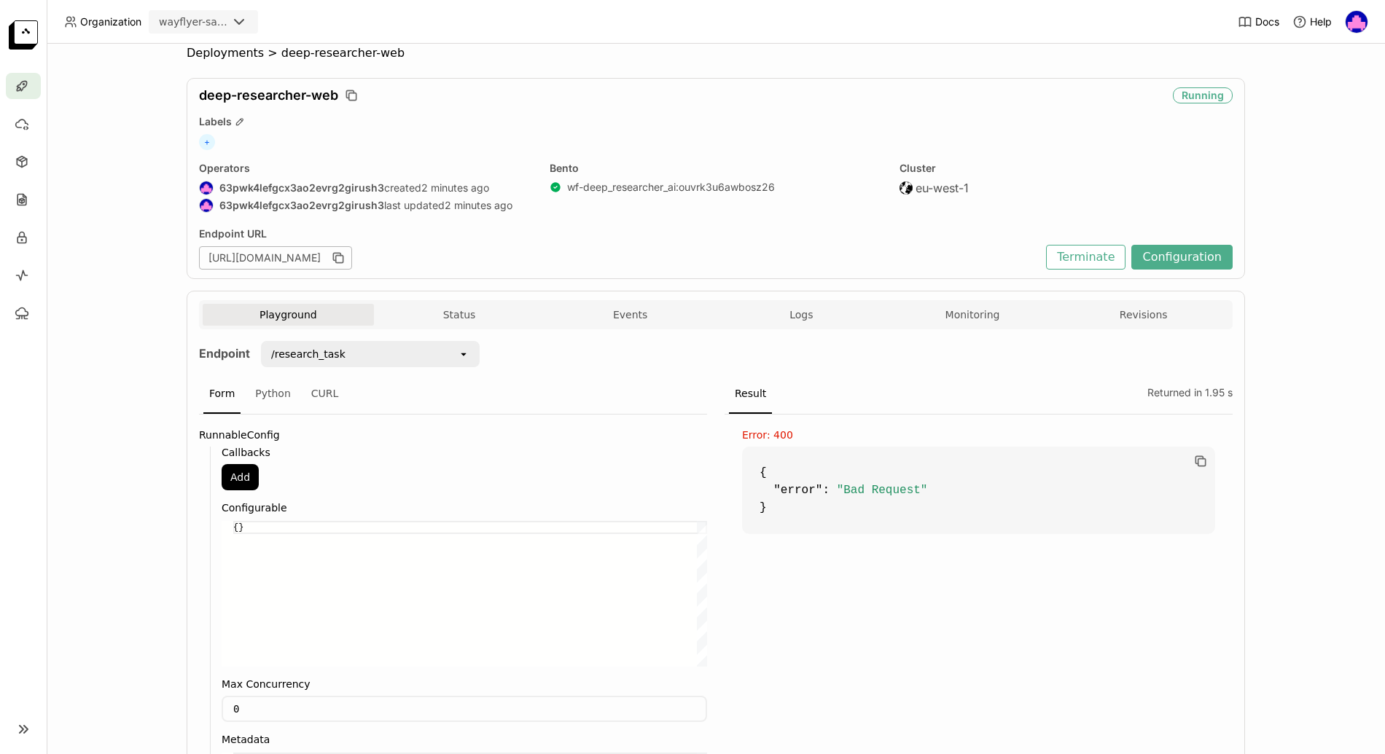
scroll to position [17, 0]
click at [275, 398] on div "Python" at bounding box center [272, 392] width 47 height 39
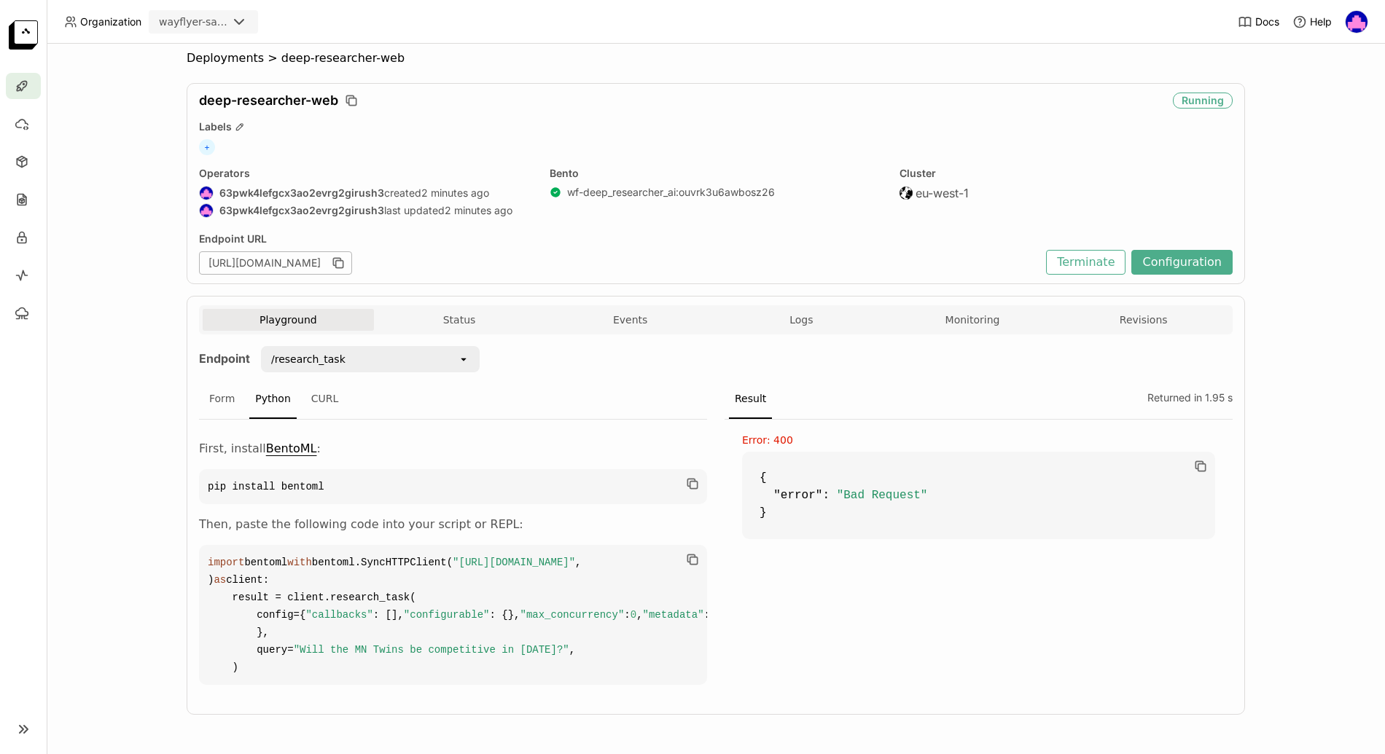
scroll to position [0, 0]
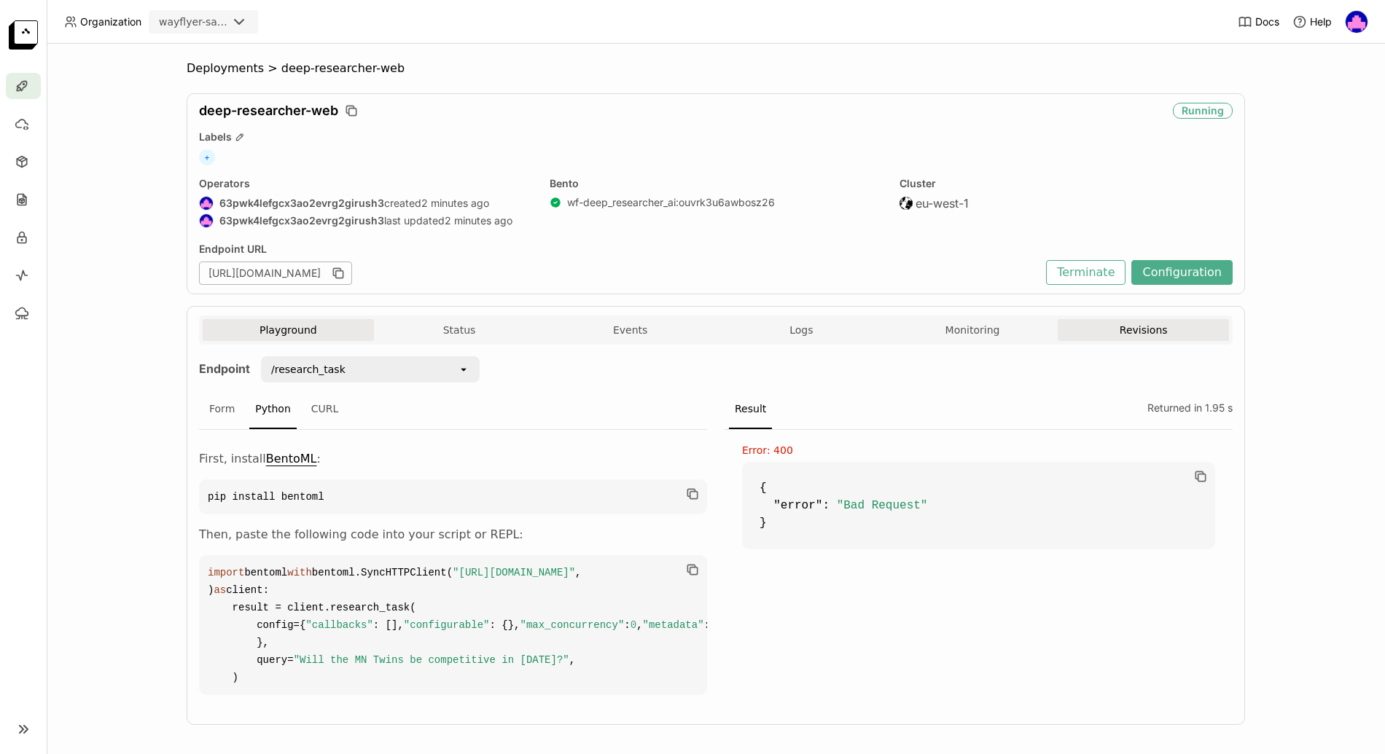
click at [1115, 337] on button "Revisions" at bounding box center [1143, 330] width 171 height 22
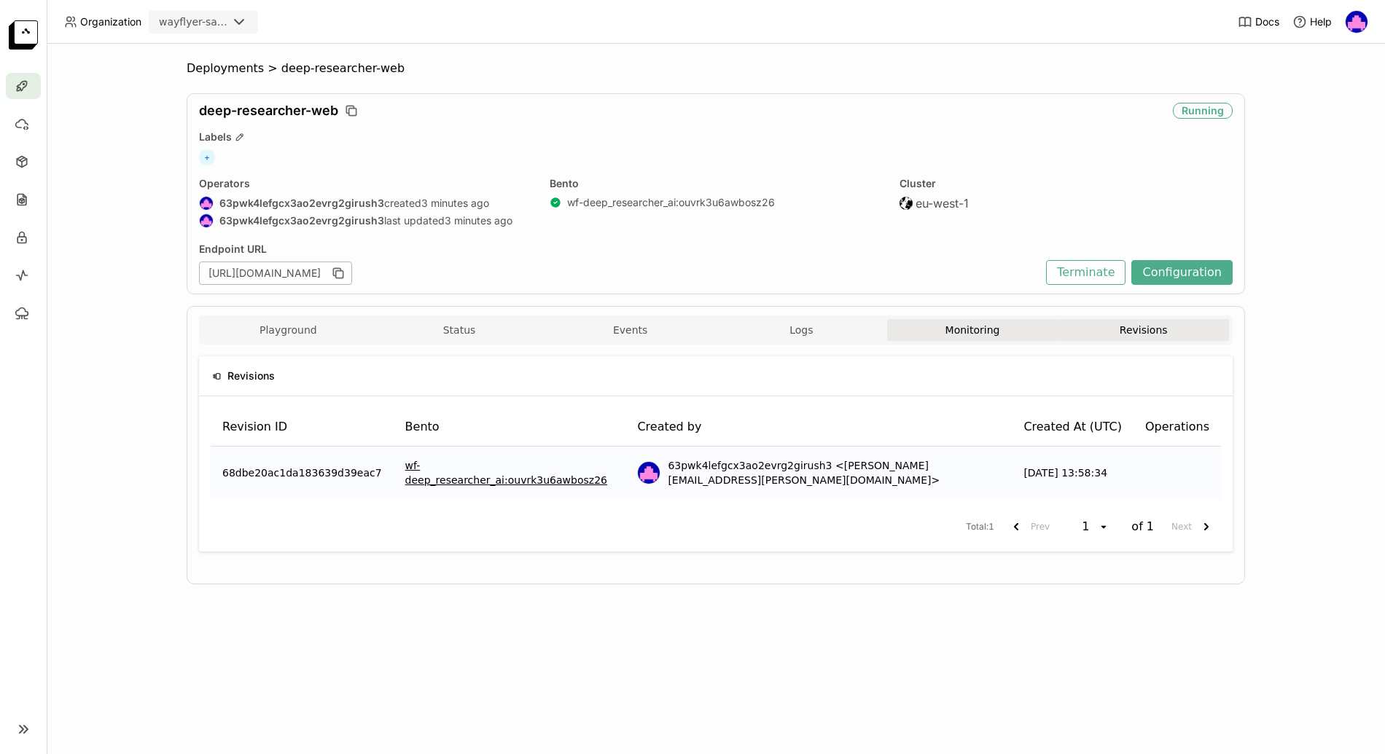
click at [958, 326] on button "Monitoring" at bounding box center [972, 330] width 171 height 22
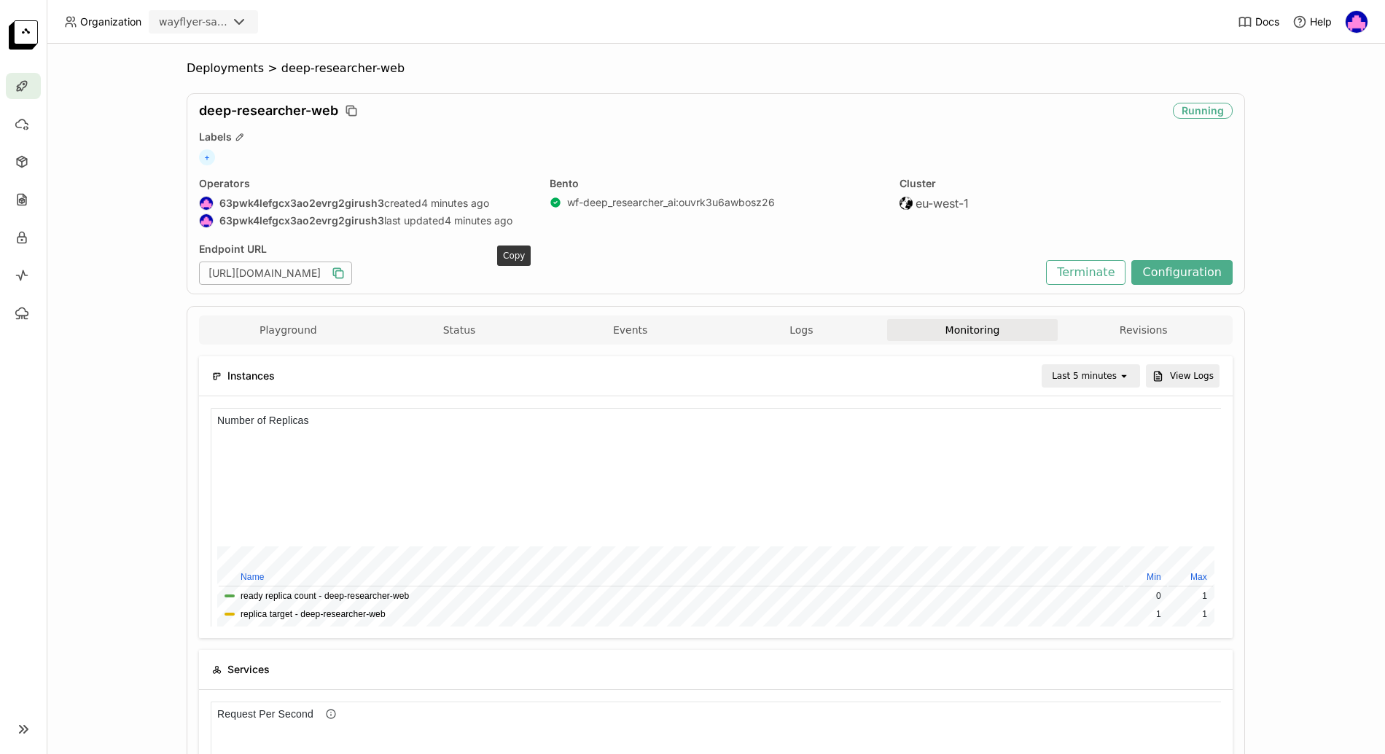
click at [346, 273] on icon "button" at bounding box center [338, 273] width 15 height 15
click at [348, 71] on span "deep-researcher-web" at bounding box center [342, 68] width 123 height 15
click at [221, 66] on span "Deployments" at bounding box center [225, 68] width 77 height 15
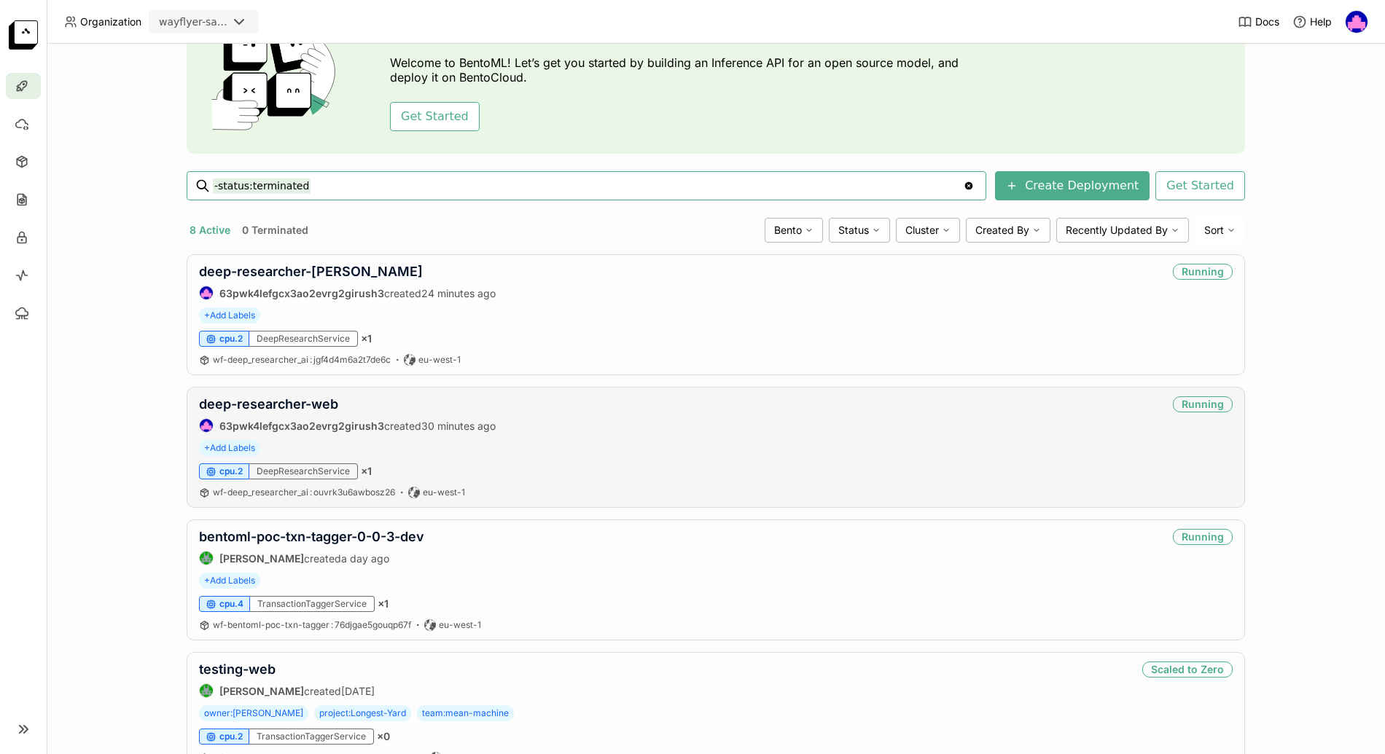
scroll to position [89, 0]
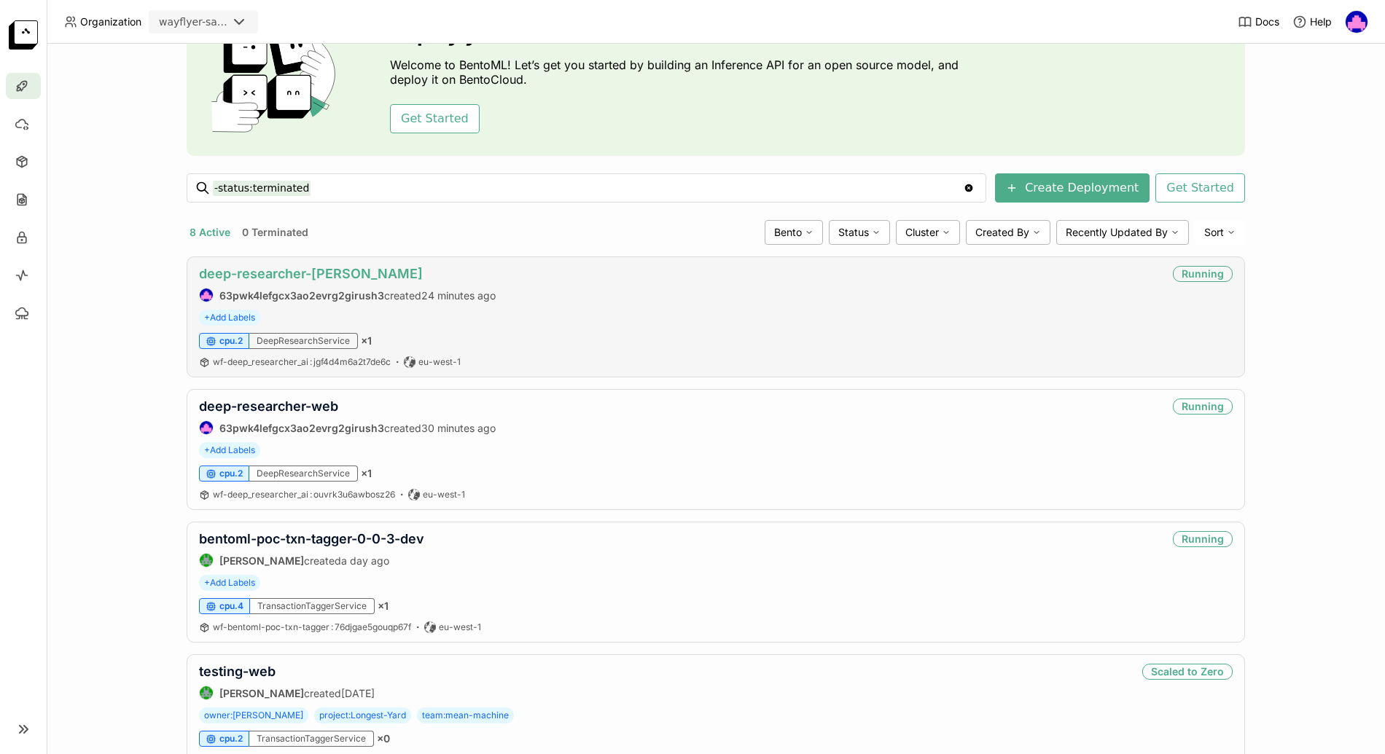
click at [297, 272] on link "deep-researcher-[PERSON_NAME]" at bounding box center [311, 273] width 224 height 15
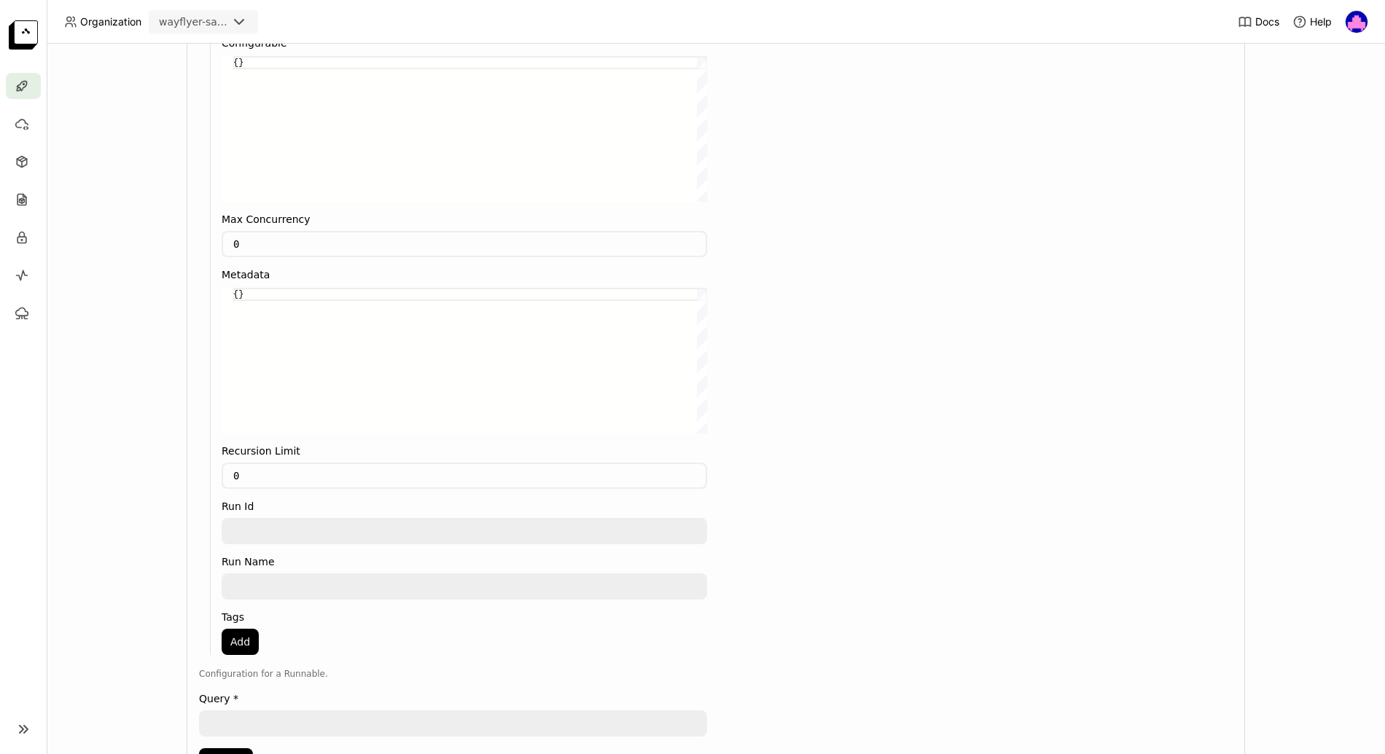
scroll to position [570, 0]
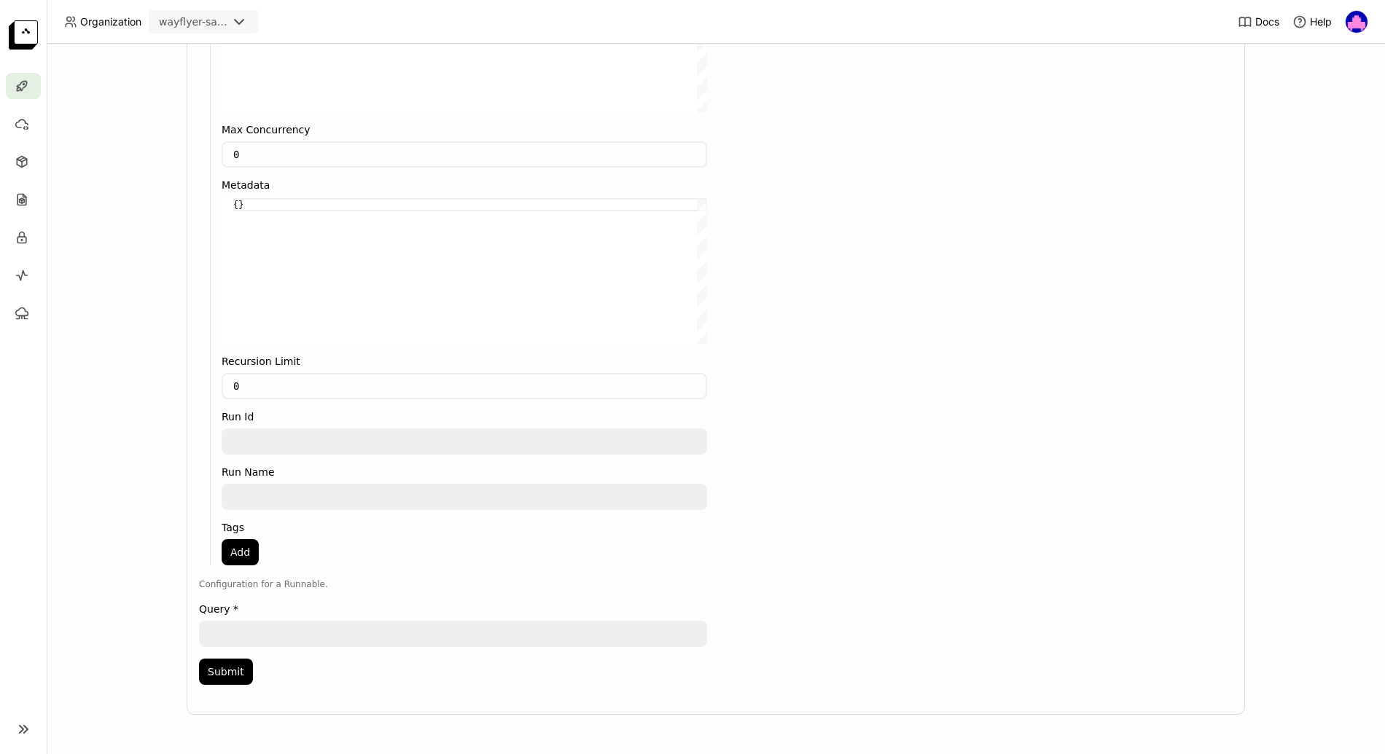
click at [226, 641] on textarea at bounding box center [452, 633] width 505 height 23
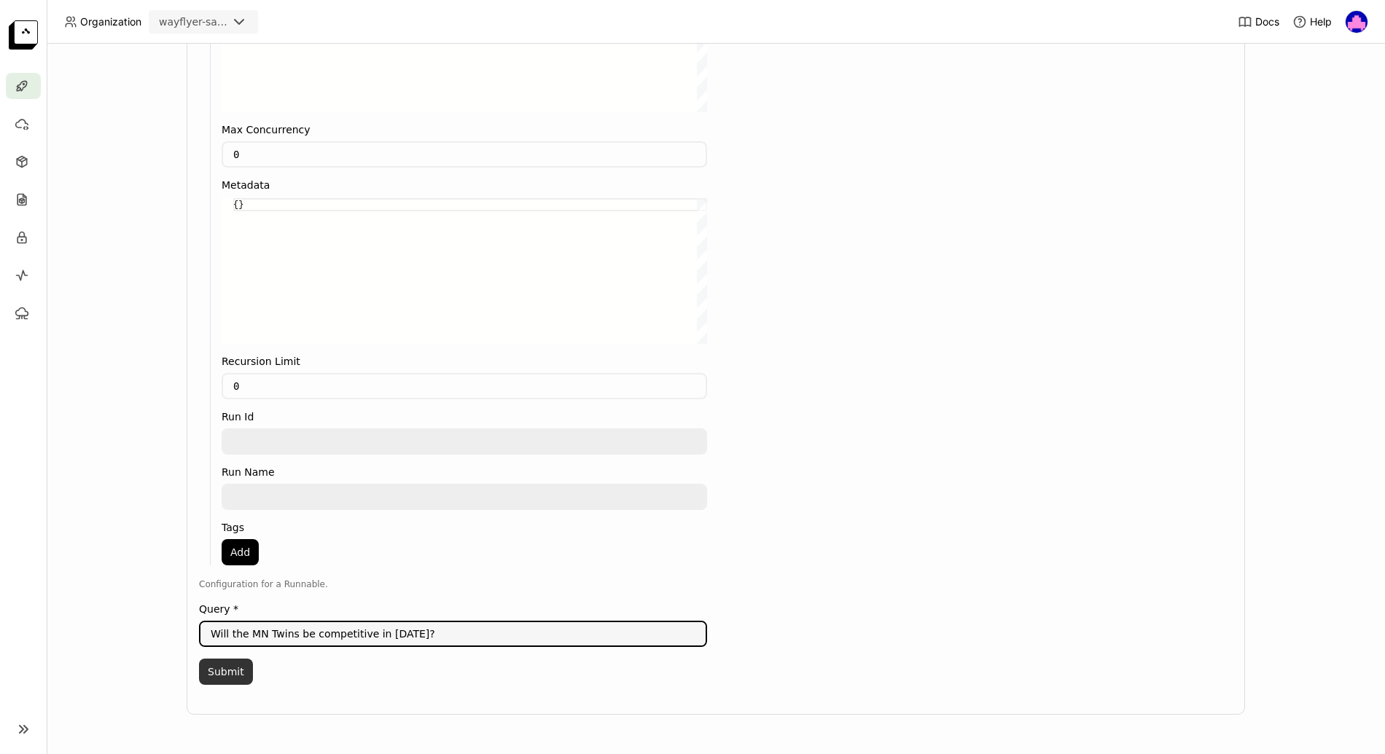
type textarea "Will the MN Twins be competitive in [DATE]?"
click at [217, 676] on button "Submit" at bounding box center [226, 672] width 54 height 26
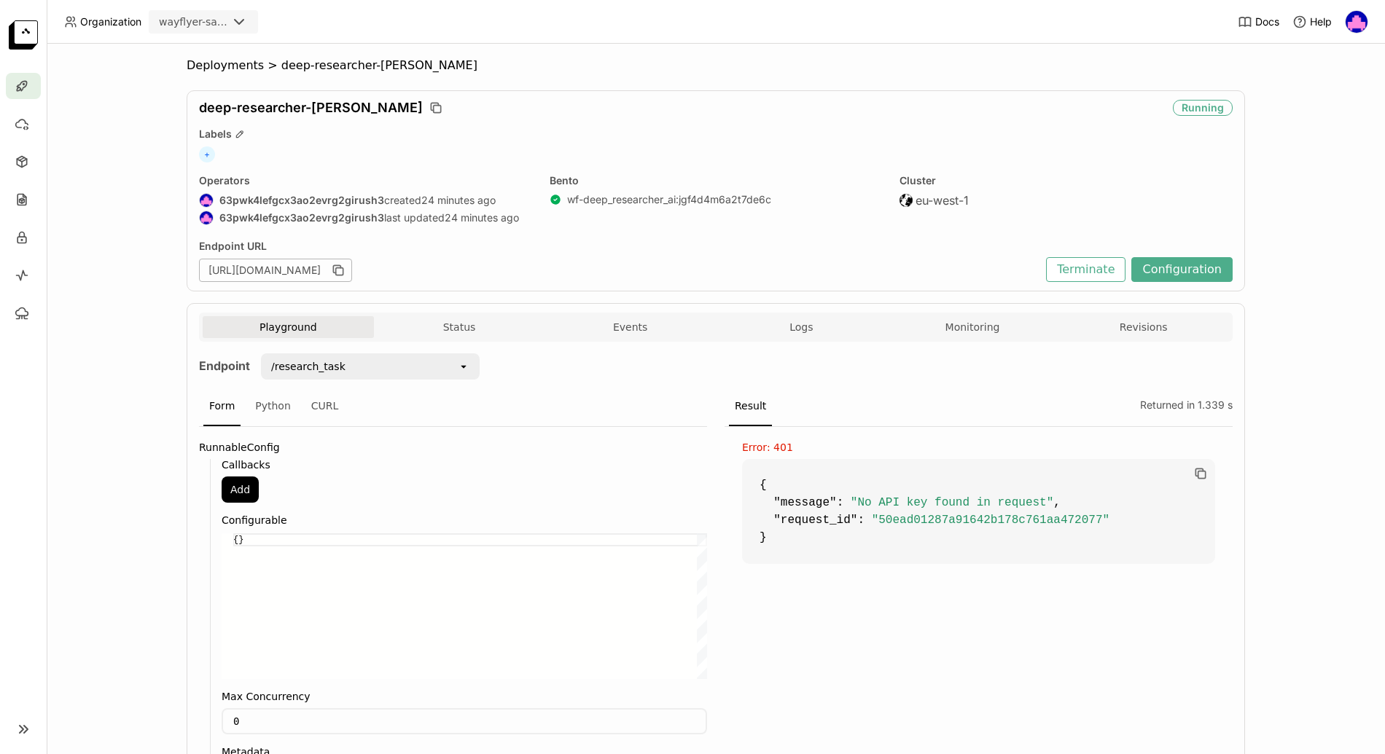
scroll to position [2, 0]
click at [800, 331] on span "Logs" at bounding box center [800, 327] width 23 height 13
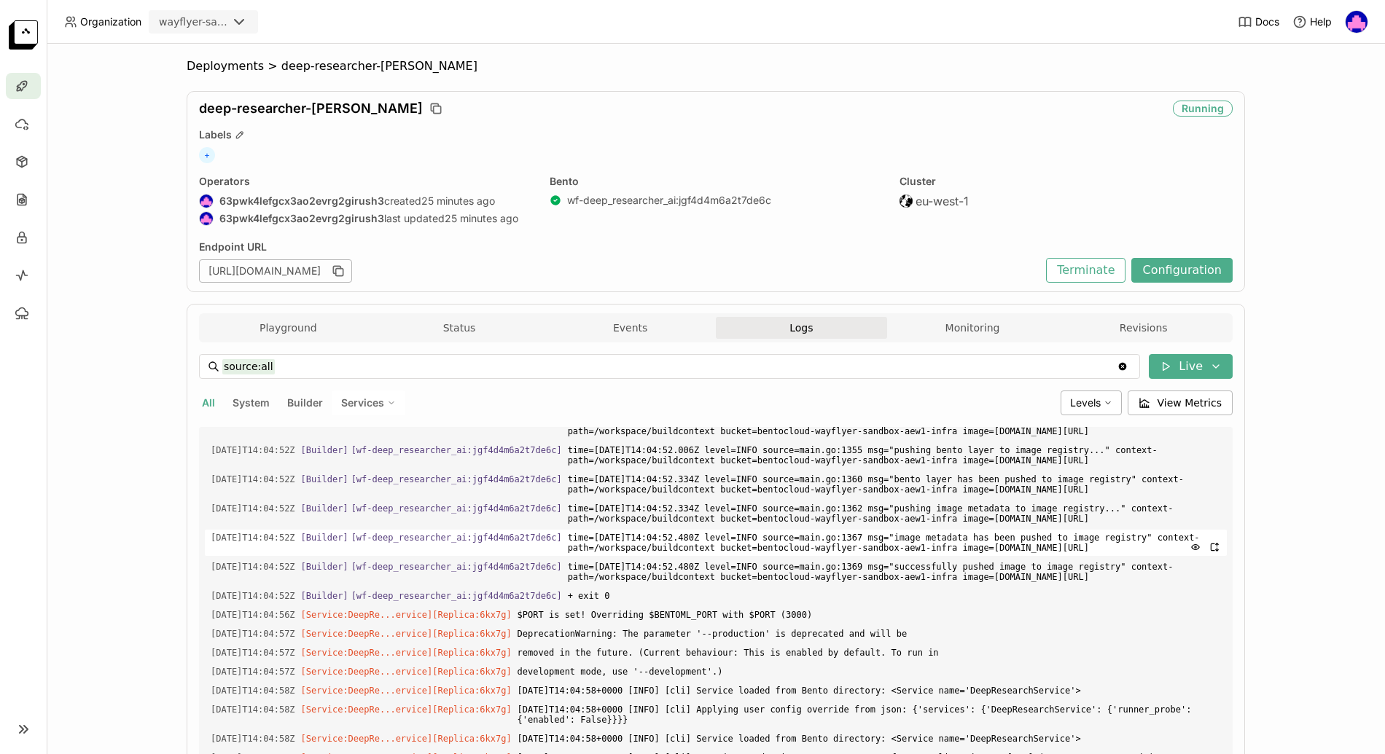
scroll to position [173, 0]
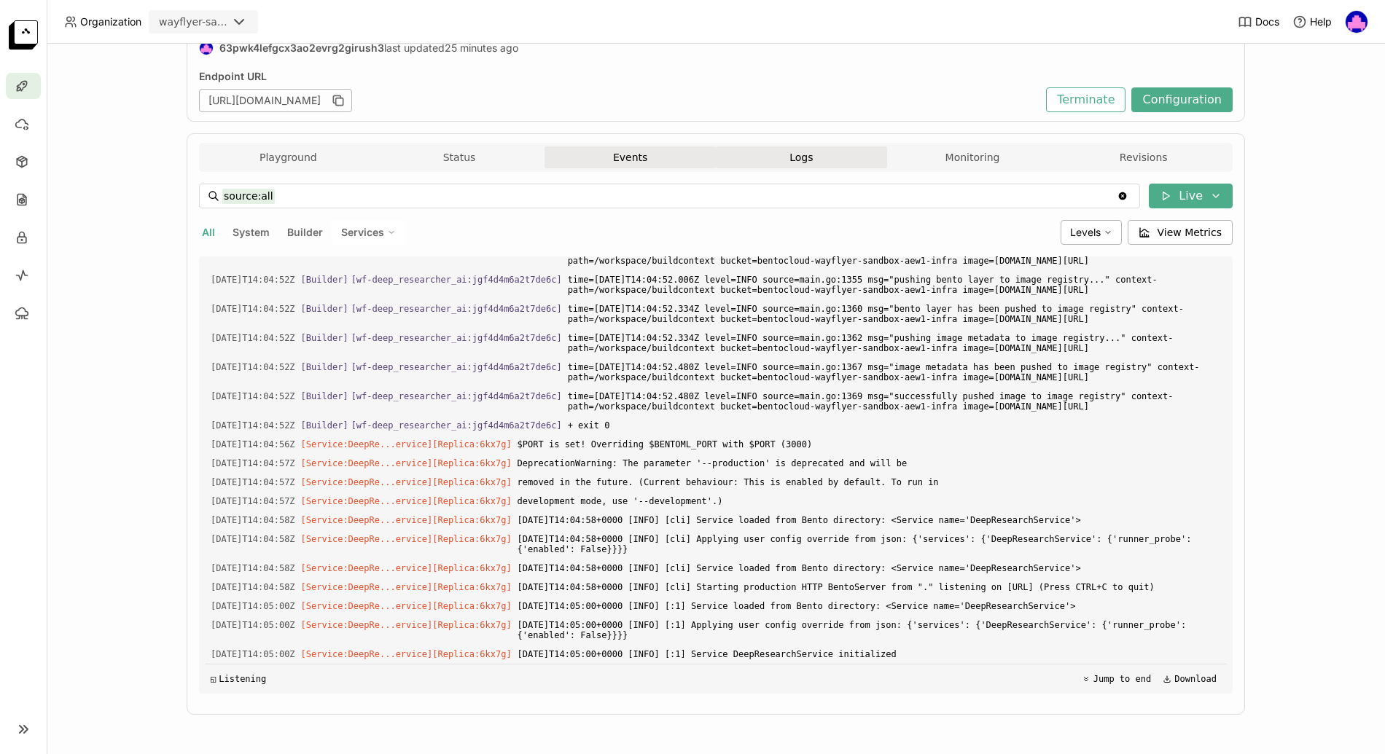
click at [633, 150] on button "Events" at bounding box center [629, 158] width 171 height 22
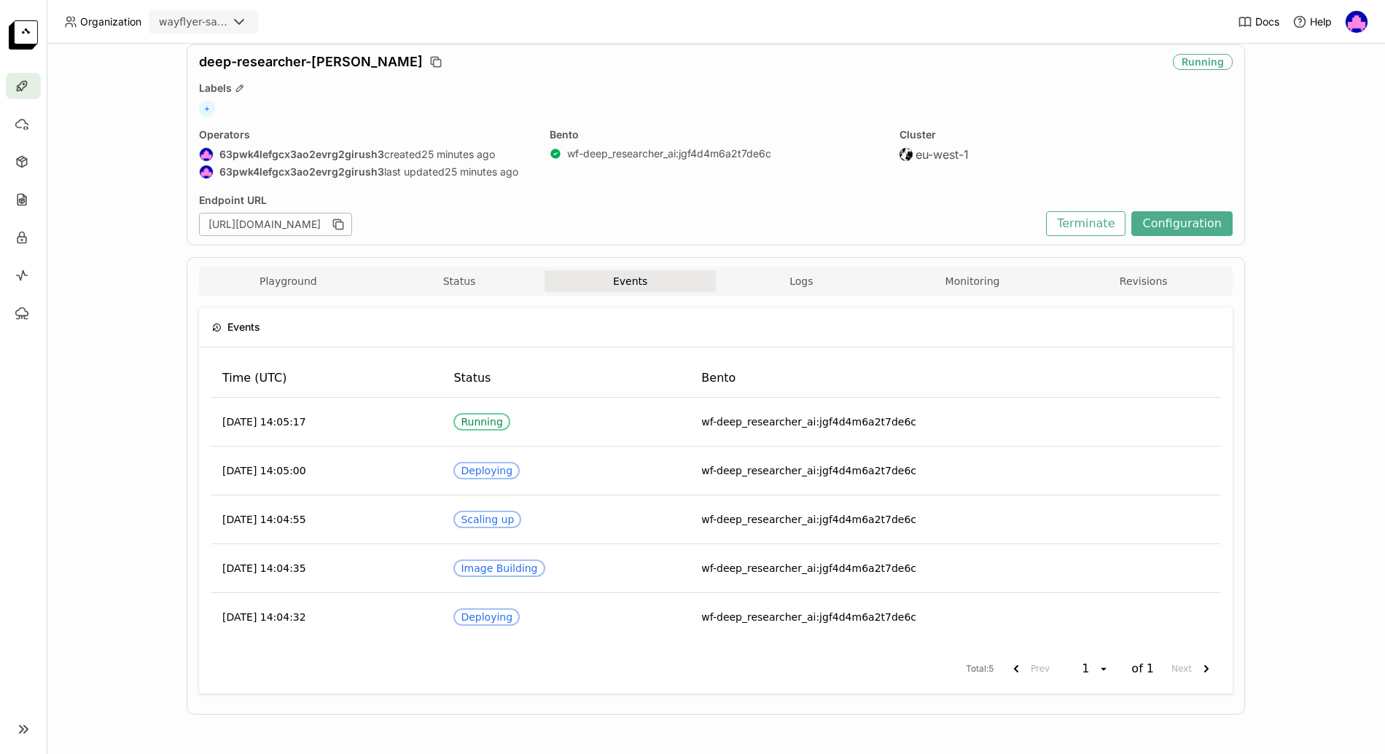
scroll to position [49, 0]
click at [830, 281] on button "Logs" at bounding box center [801, 281] width 171 height 22
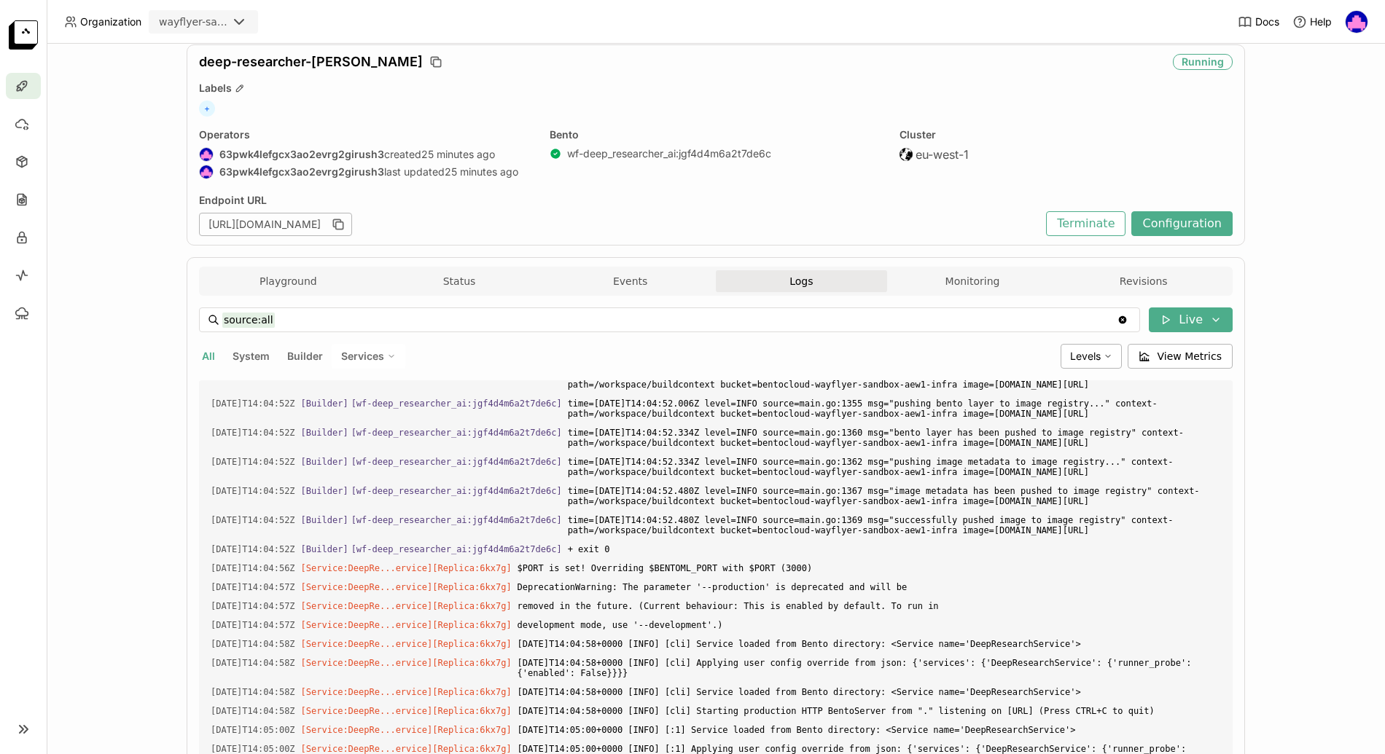
click at [375, 355] on span "Services" at bounding box center [362, 356] width 43 height 13
click at [335, 392] on div "DeepResearchService" at bounding box center [317, 391] width 157 height 17
type input "source:service service:DeepResearchService"
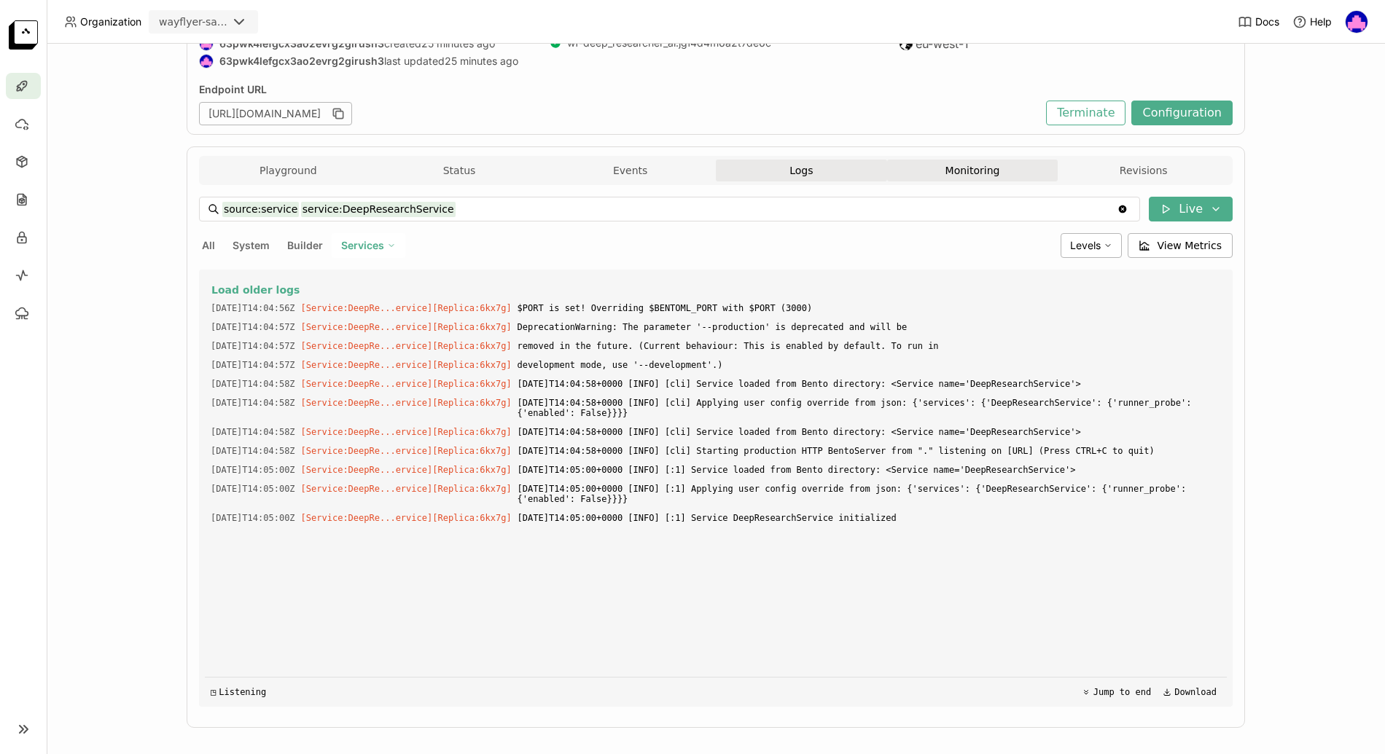
scroll to position [159, 0]
click at [970, 173] on button "Monitoring" at bounding box center [972, 171] width 171 height 22
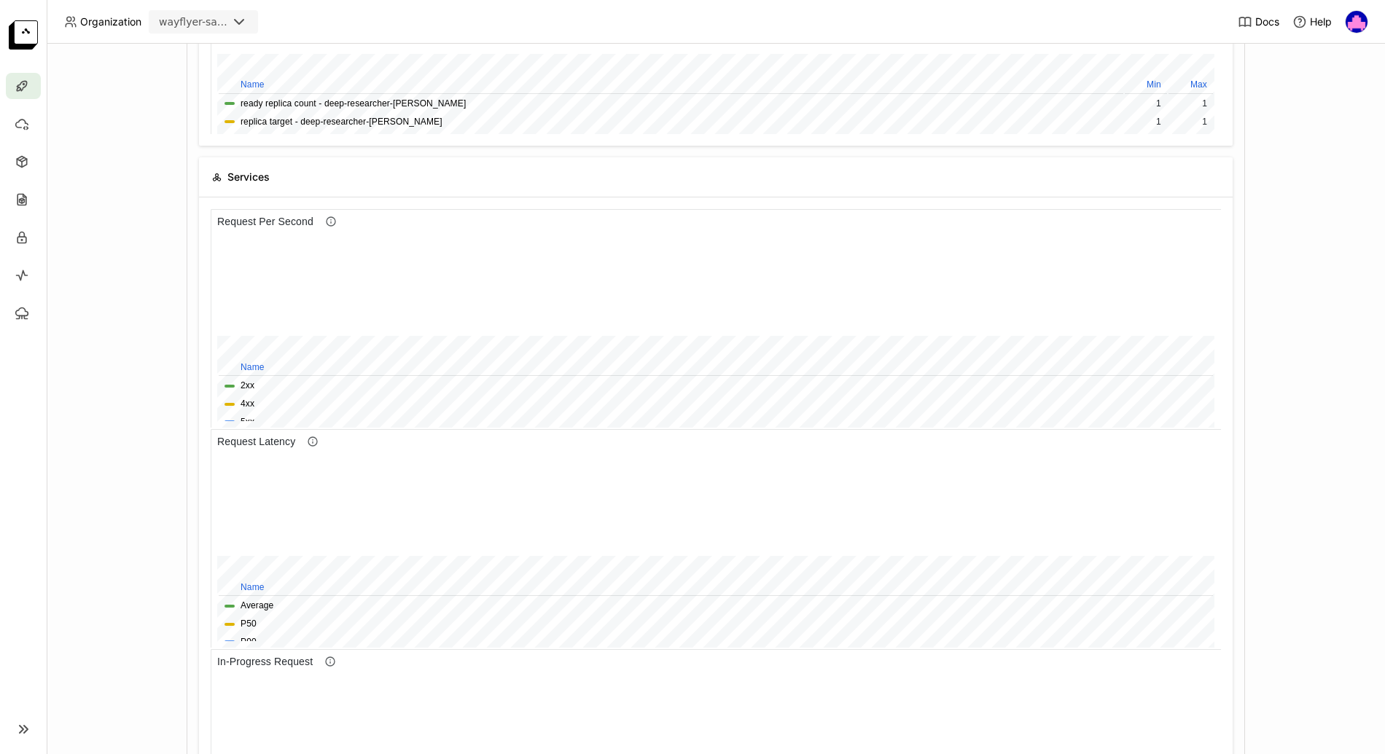
scroll to position [442, 0]
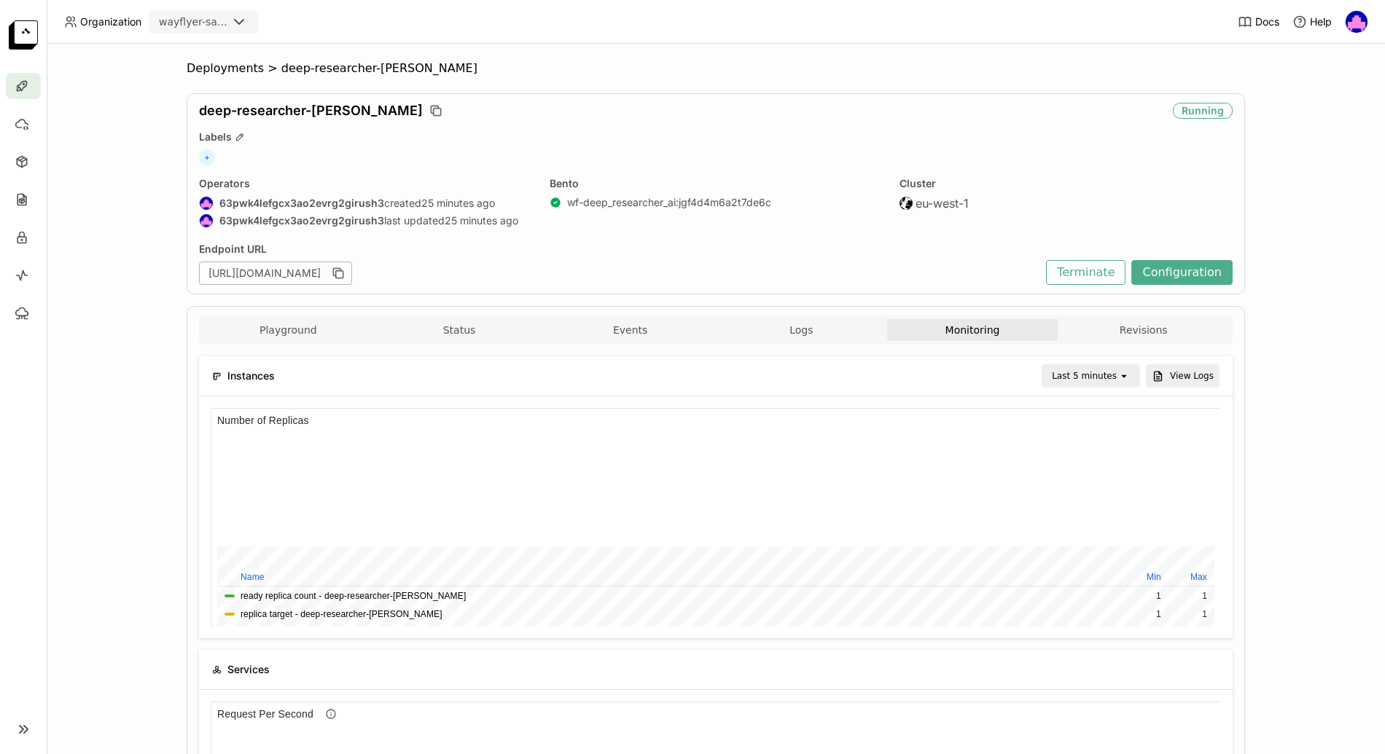
click at [327, 67] on span "deep-researcher-[PERSON_NAME]" at bounding box center [379, 68] width 196 height 15
click at [458, 333] on button "Status" at bounding box center [459, 330] width 171 height 22
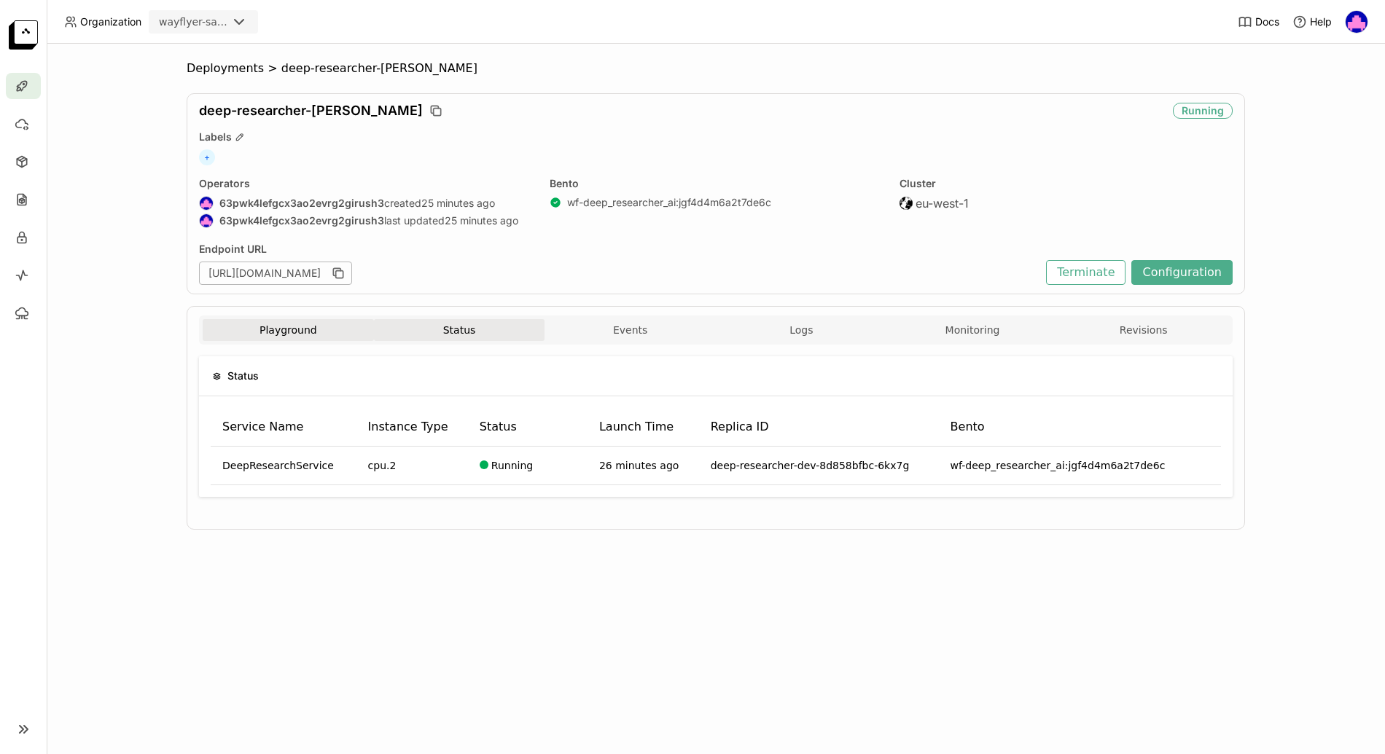
click at [297, 328] on button "Playground" at bounding box center [288, 330] width 171 height 22
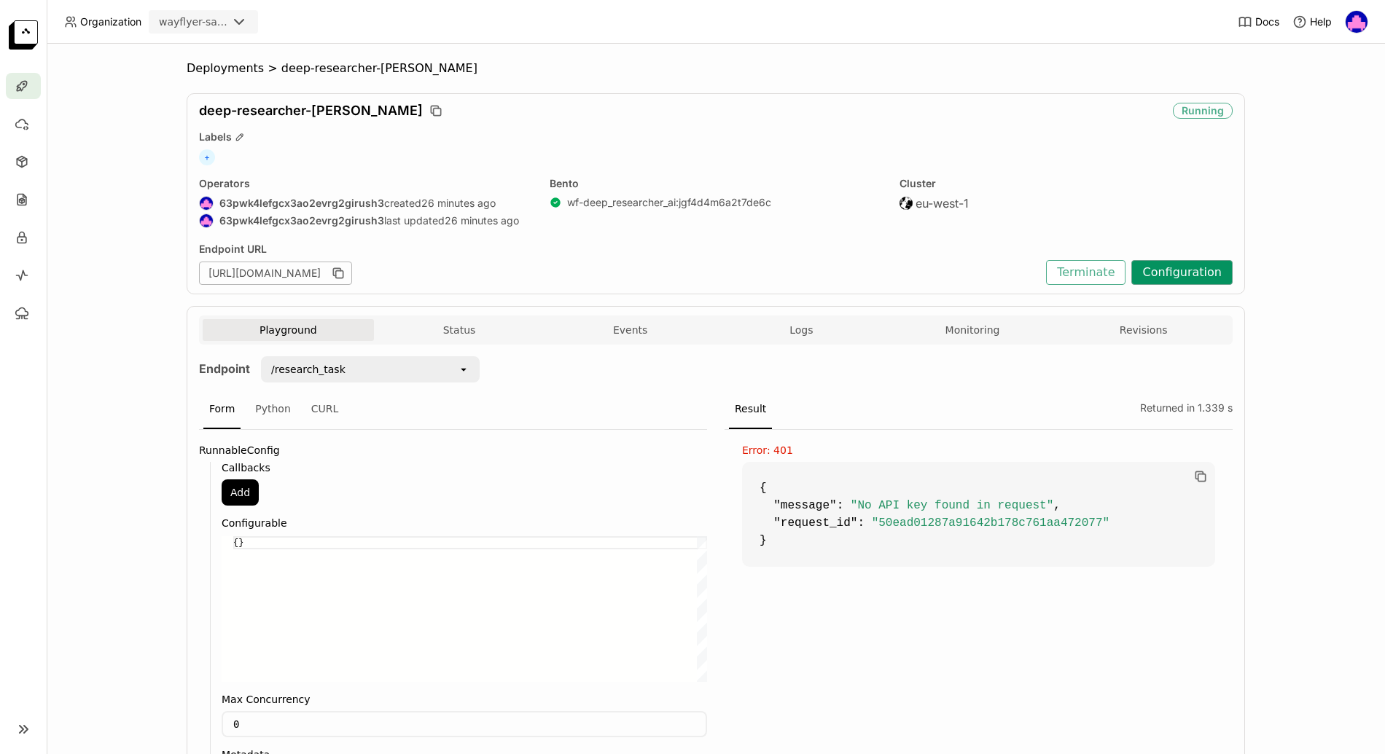
click at [1117, 273] on button "Configuration" at bounding box center [1181, 272] width 101 height 25
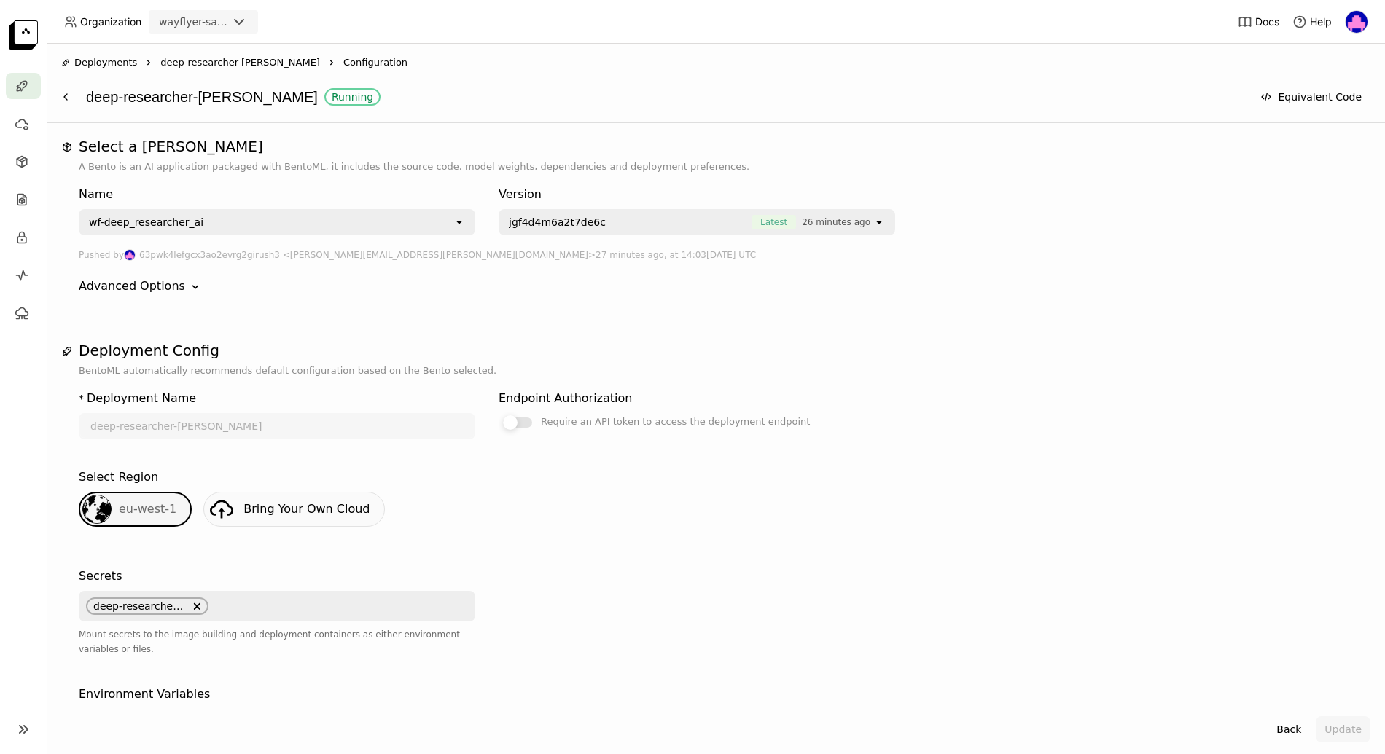
click at [520, 423] on div at bounding box center [517, 423] width 29 height 10
click at [499, 413] on input "Require an API token to access the deployment endpoint" at bounding box center [499, 413] width 0 height 0
click at [512, 421] on div at bounding box center [517, 423] width 29 height 10
click at [499, 413] on input "Require an API token to access the deployment endpoint" at bounding box center [499, 413] width 0 height 0
click at [188, 285] on icon "Down" at bounding box center [195, 287] width 15 height 15
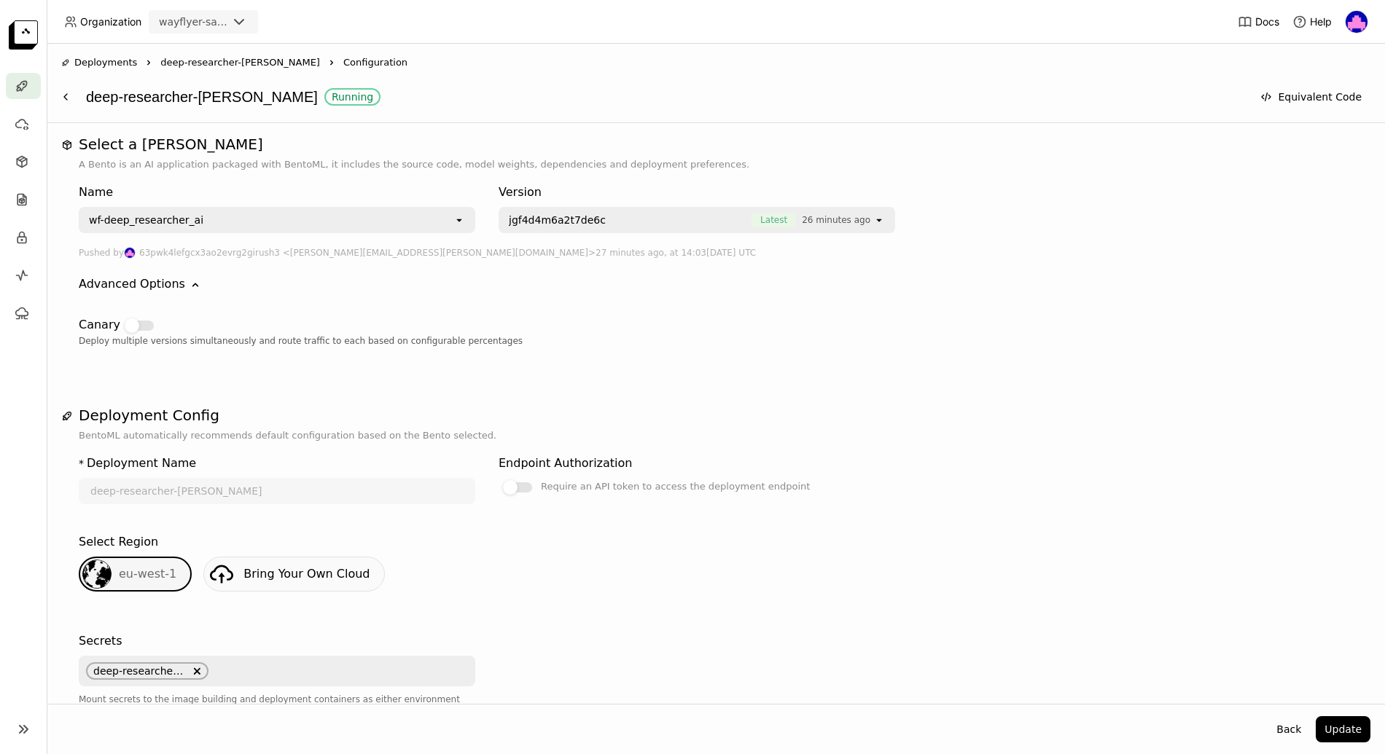
scroll to position [1, 0]
click at [188, 285] on icon "Down" at bounding box center [195, 286] width 15 height 15
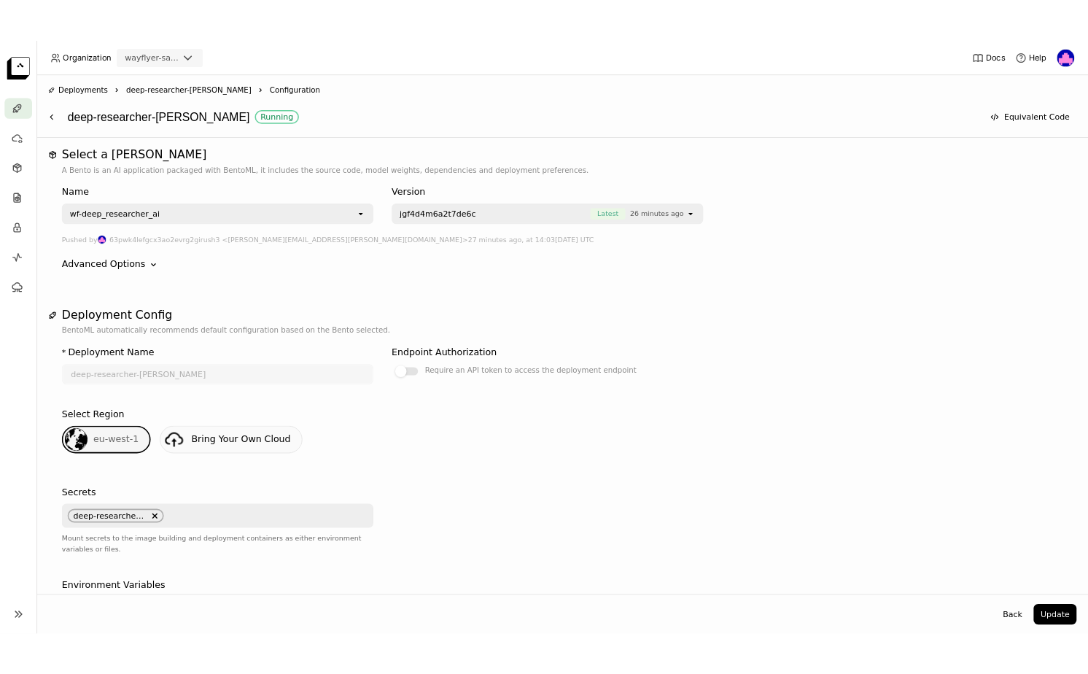
scroll to position [0, 0]
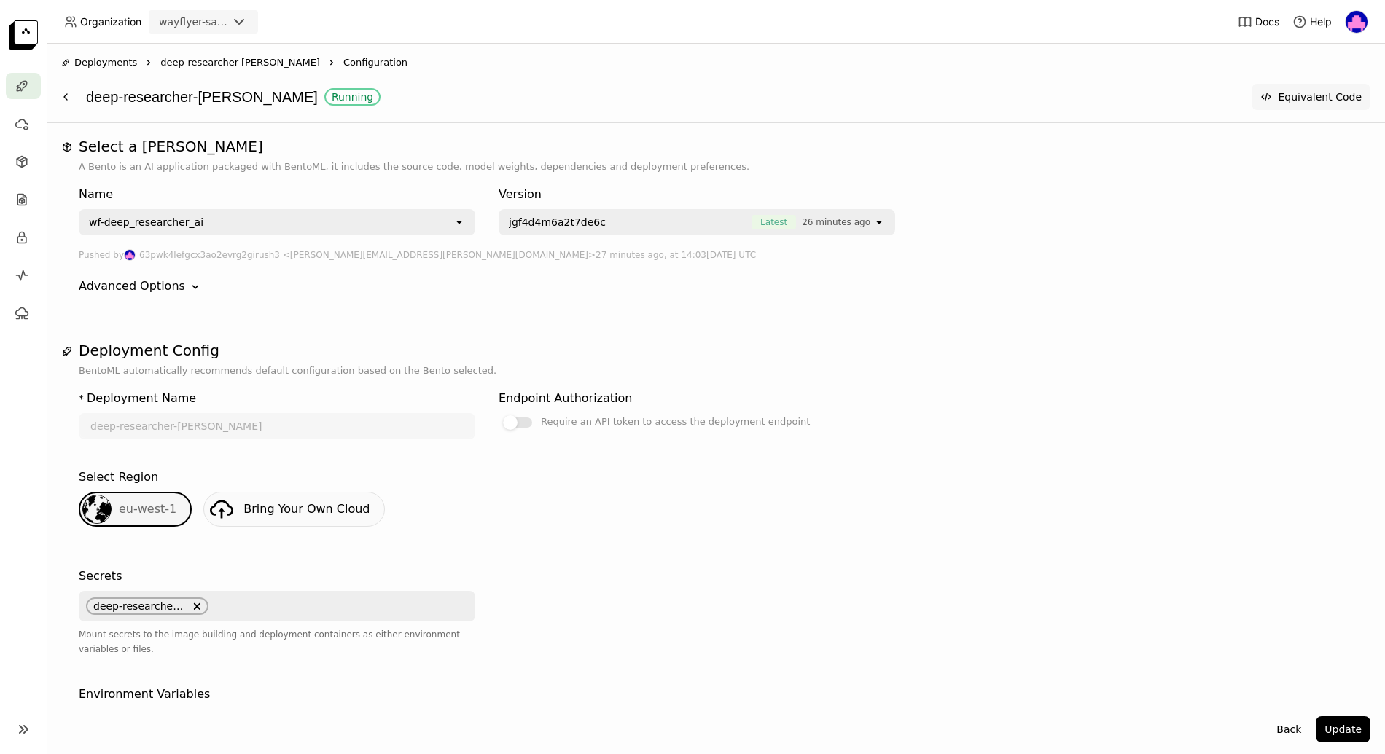
click at [1117, 96] on button "Equivalent Code" at bounding box center [1311, 97] width 119 height 26
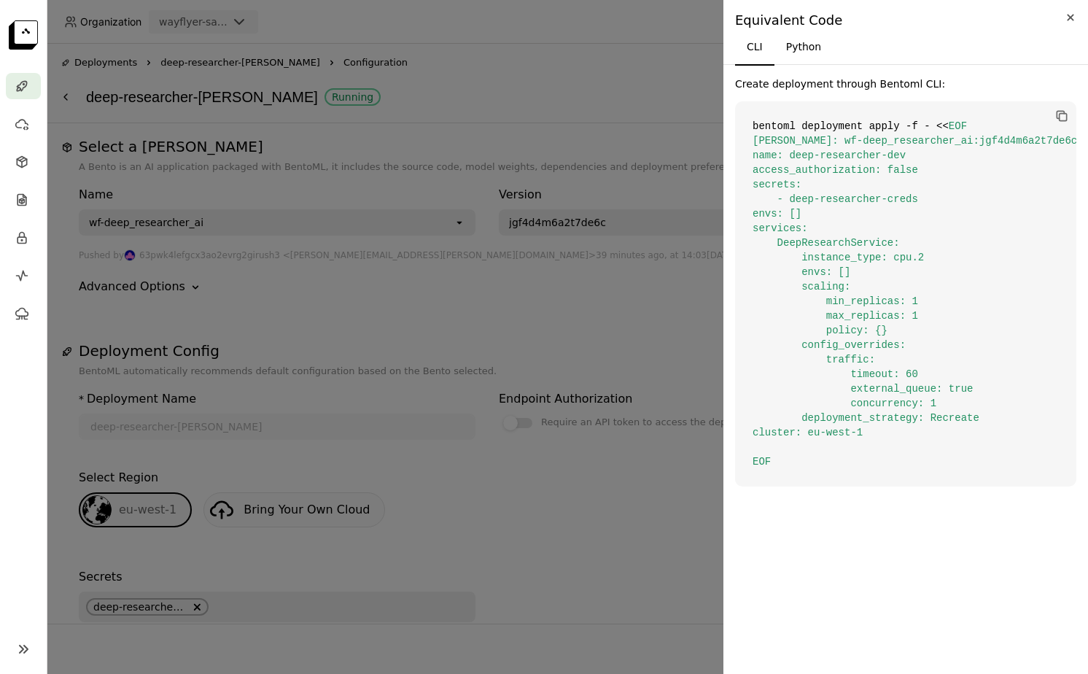
click at [1068, 20] on icon "Close" at bounding box center [1069, 17] width 7 height 7
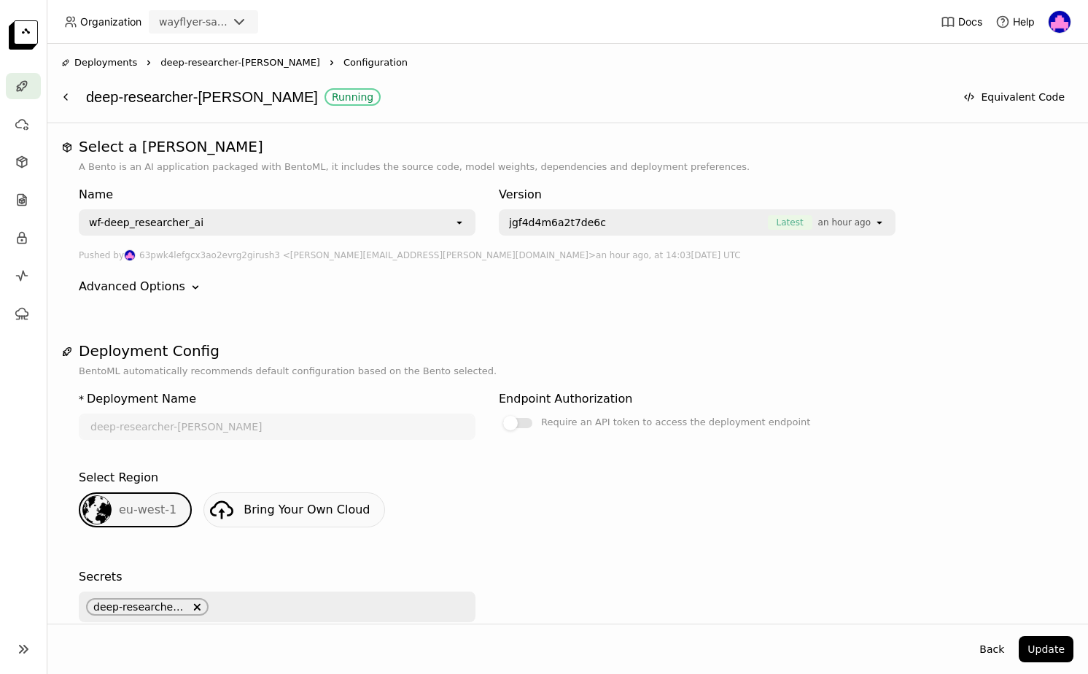
click at [101, 63] on span "Deployments" at bounding box center [105, 62] width 63 height 15
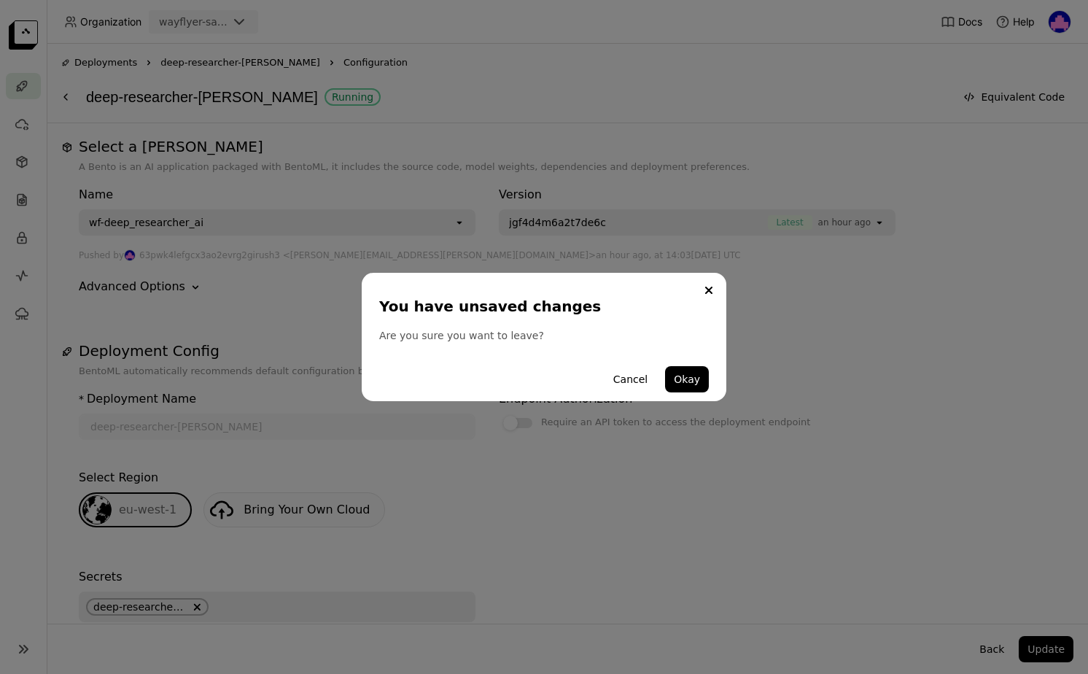
click at [730, 106] on div "You have unsaved changes Are you sure you want to leave? Cancel Okay" at bounding box center [544, 337] width 1088 height 674
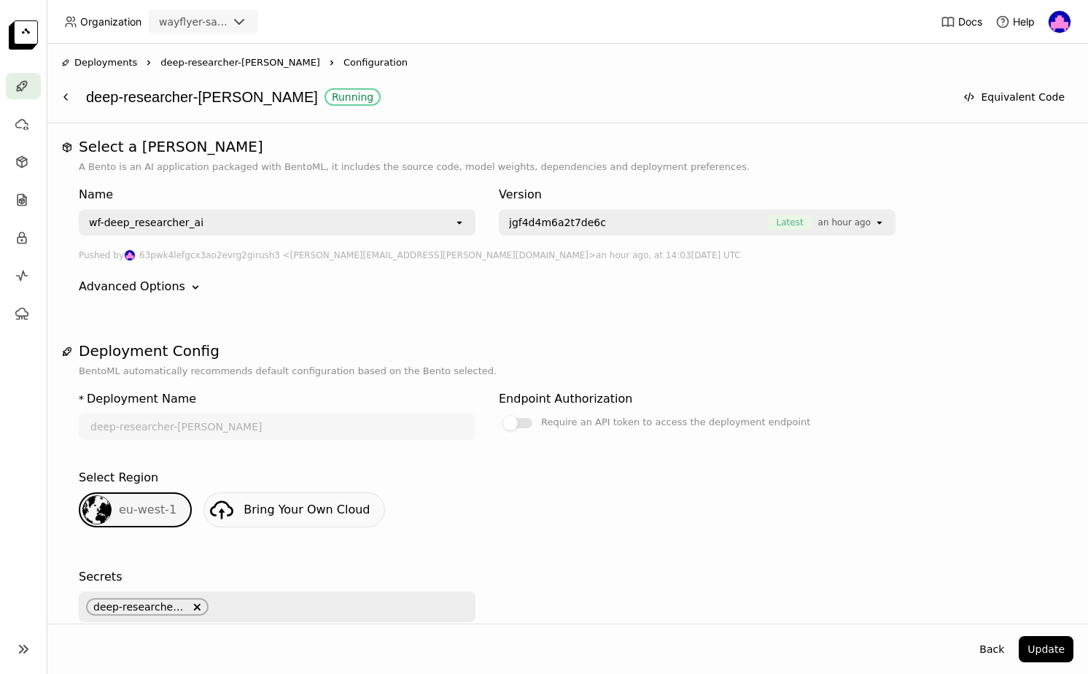
click at [227, 63] on span "deep-researcher-[PERSON_NAME]" at bounding box center [240, 62] width 160 height 15
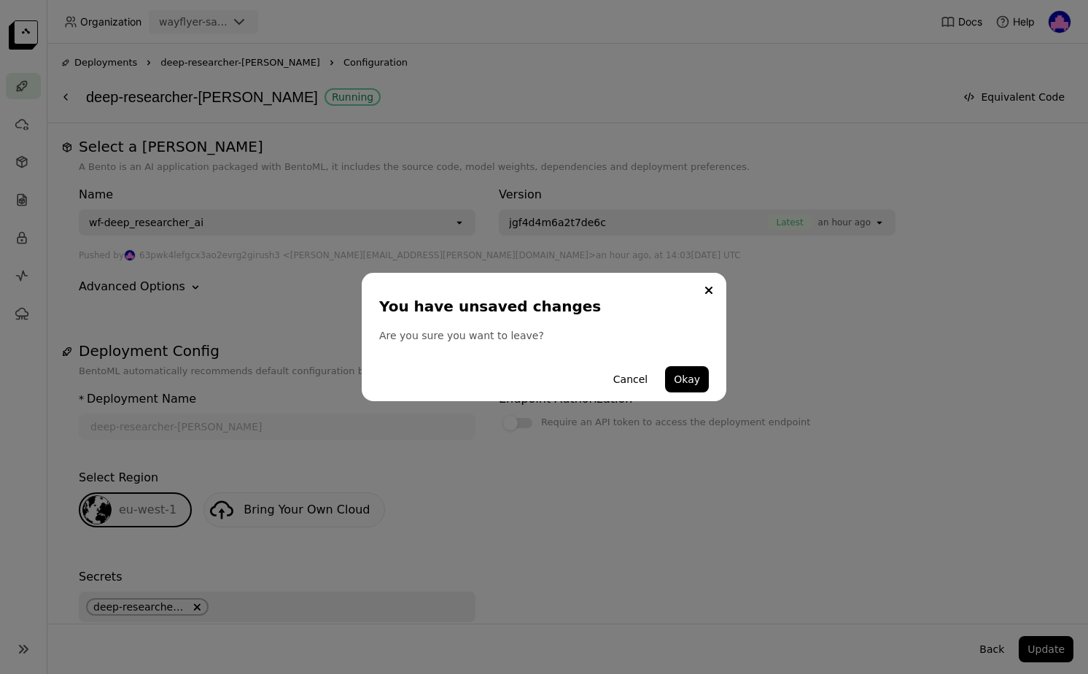
click at [710, 286] on icon "Close" at bounding box center [708, 289] width 7 height 7
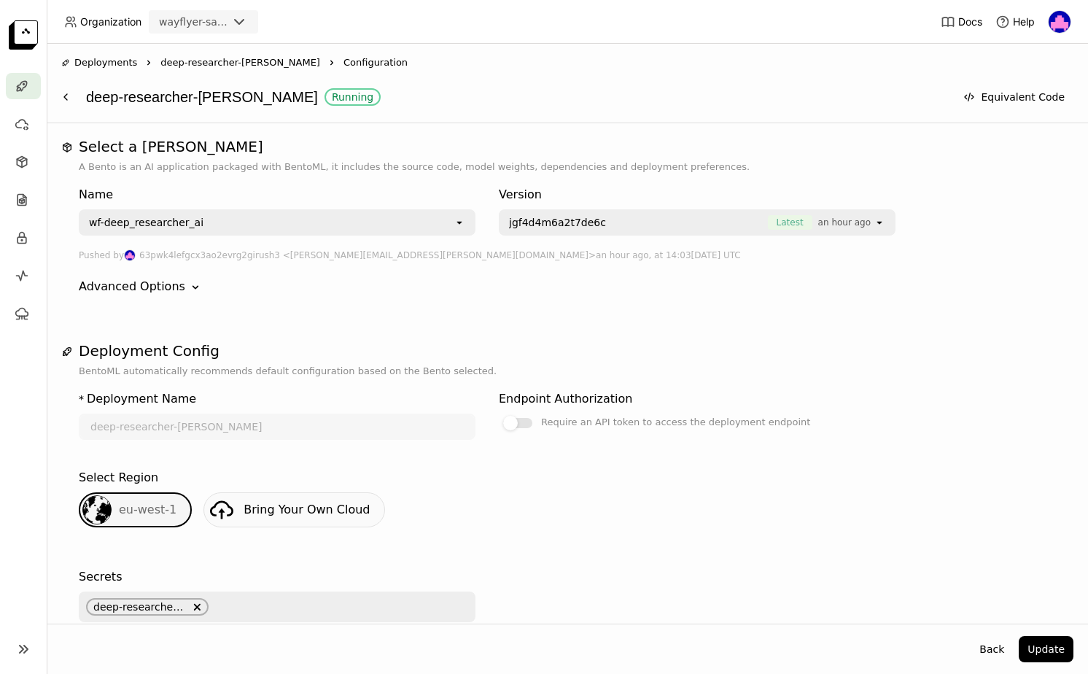
click at [811, 654] on div "Back Update" at bounding box center [567, 648] width 1041 height 50
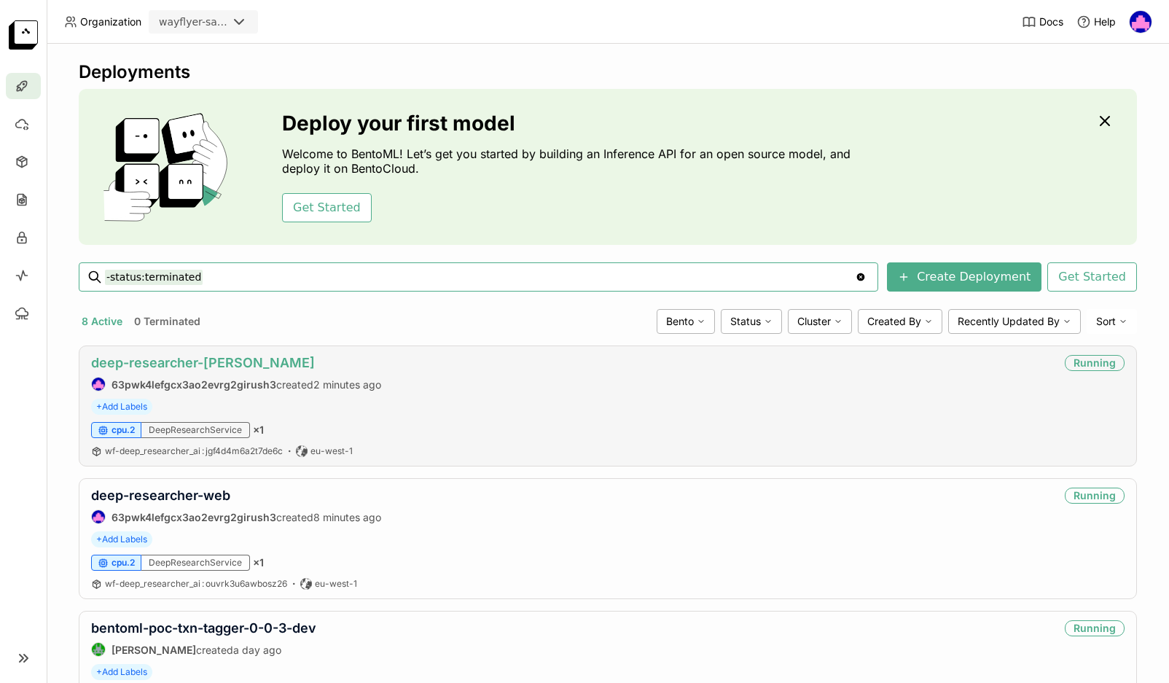
click at [184, 359] on link "deep-researcher-[PERSON_NAME]" at bounding box center [203, 362] width 224 height 15
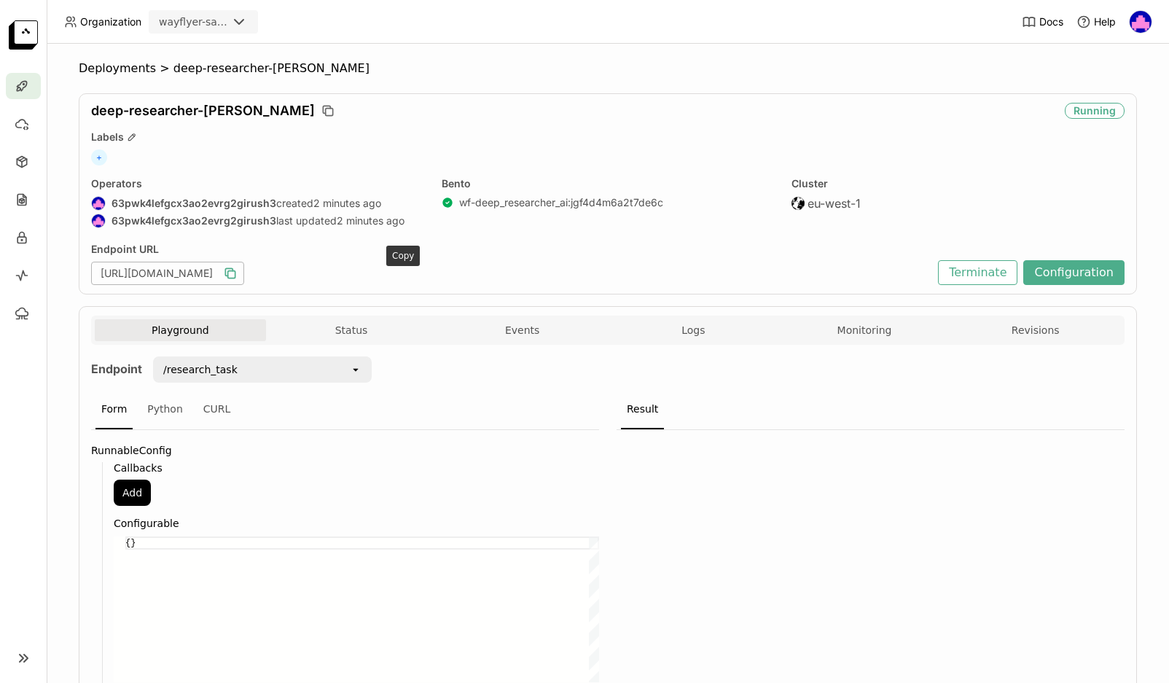
click at [238, 268] on icon "button" at bounding box center [230, 273] width 15 height 15
click at [1077, 274] on button "Configuration" at bounding box center [1073, 272] width 101 height 25
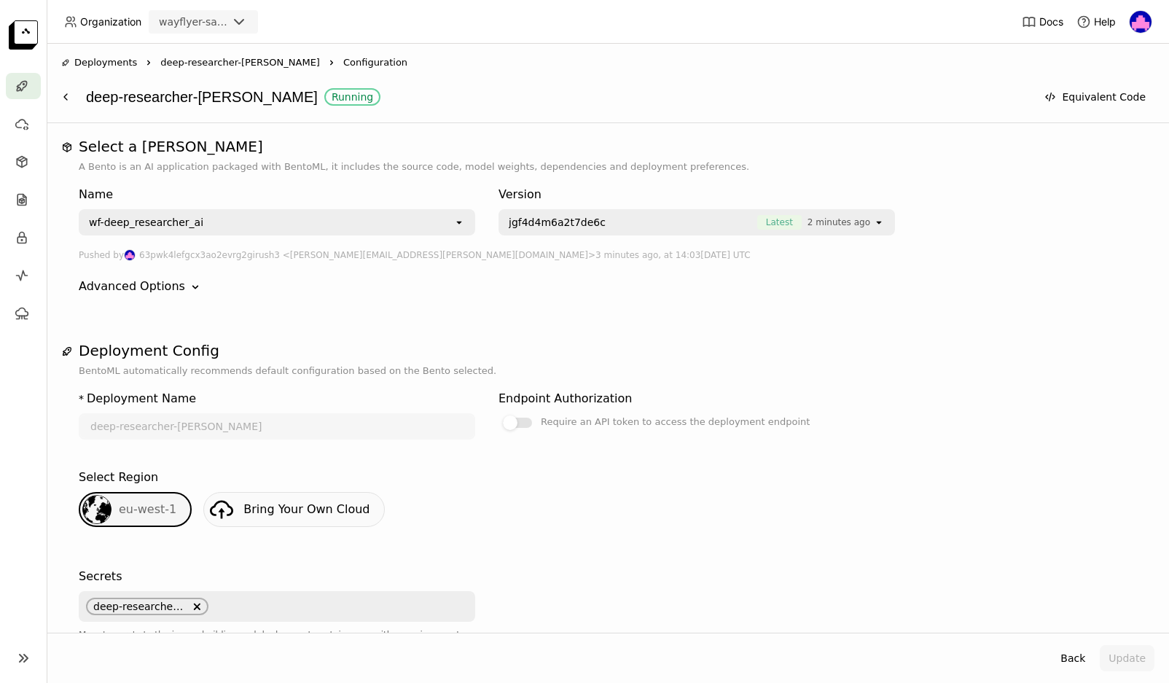
click at [207, 60] on span "deep-researcher-[PERSON_NAME]" at bounding box center [240, 62] width 160 height 15
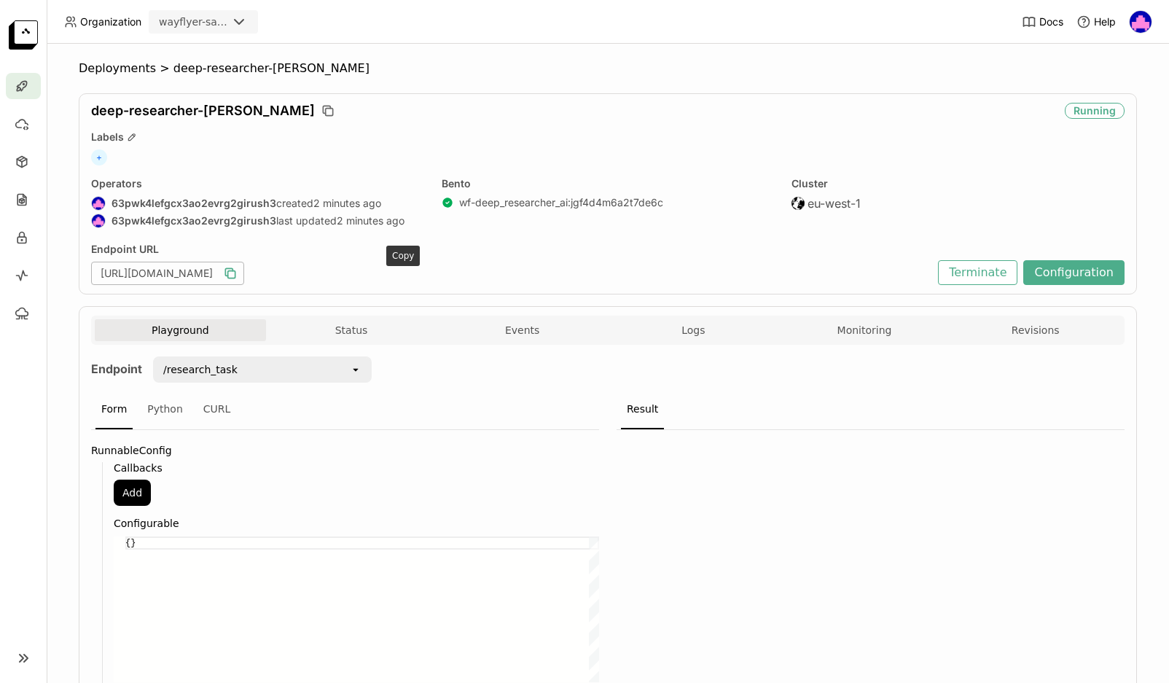
click at [238, 272] on icon "button" at bounding box center [230, 273] width 15 height 15
